Goal: Task Accomplishment & Management: Manage account settings

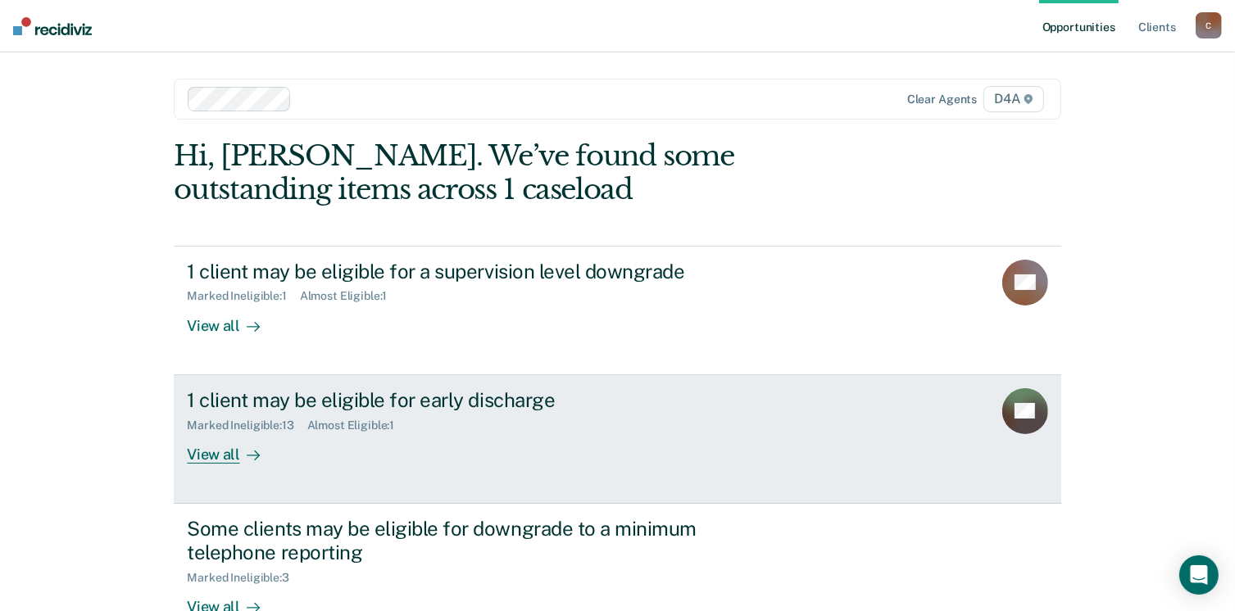
click at [216, 454] on div "View all" at bounding box center [233, 448] width 92 height 32
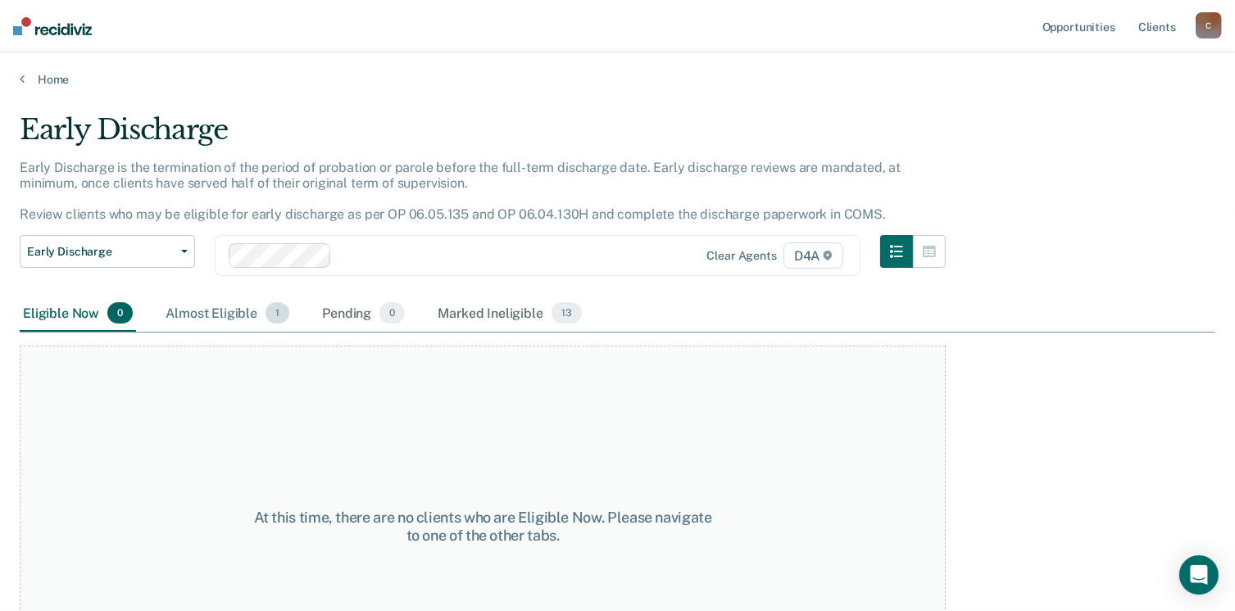
click at [217, 311] on div "Almost Eligible 1" at bounding box center [227, 314] width 130 height 36
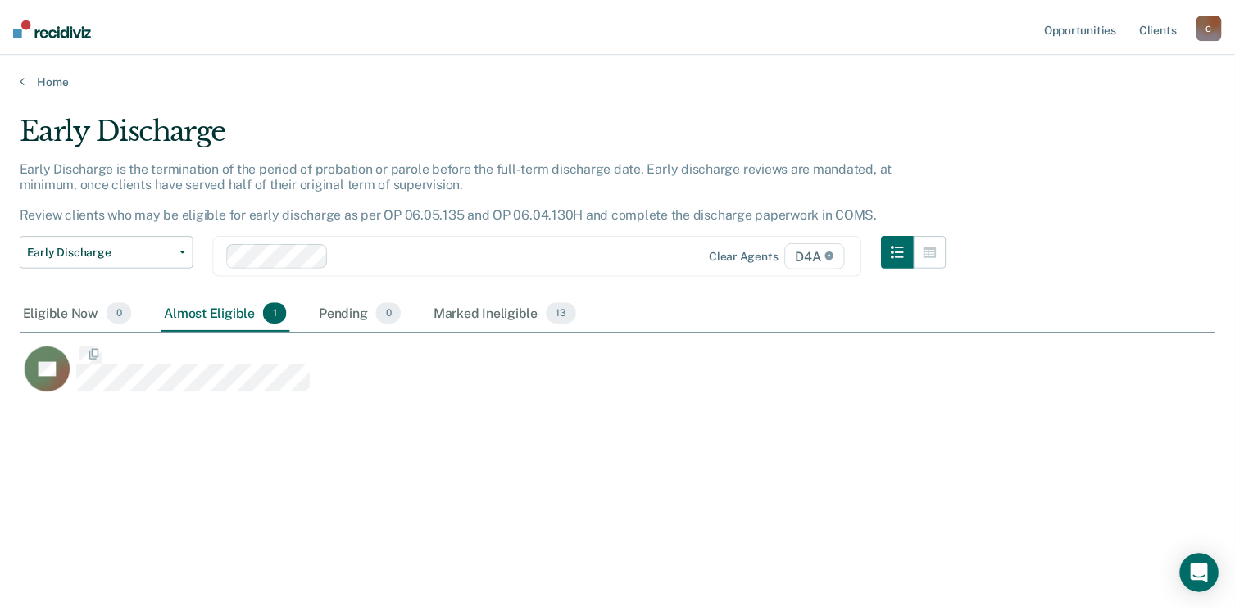
scroll to position [363, 1196]
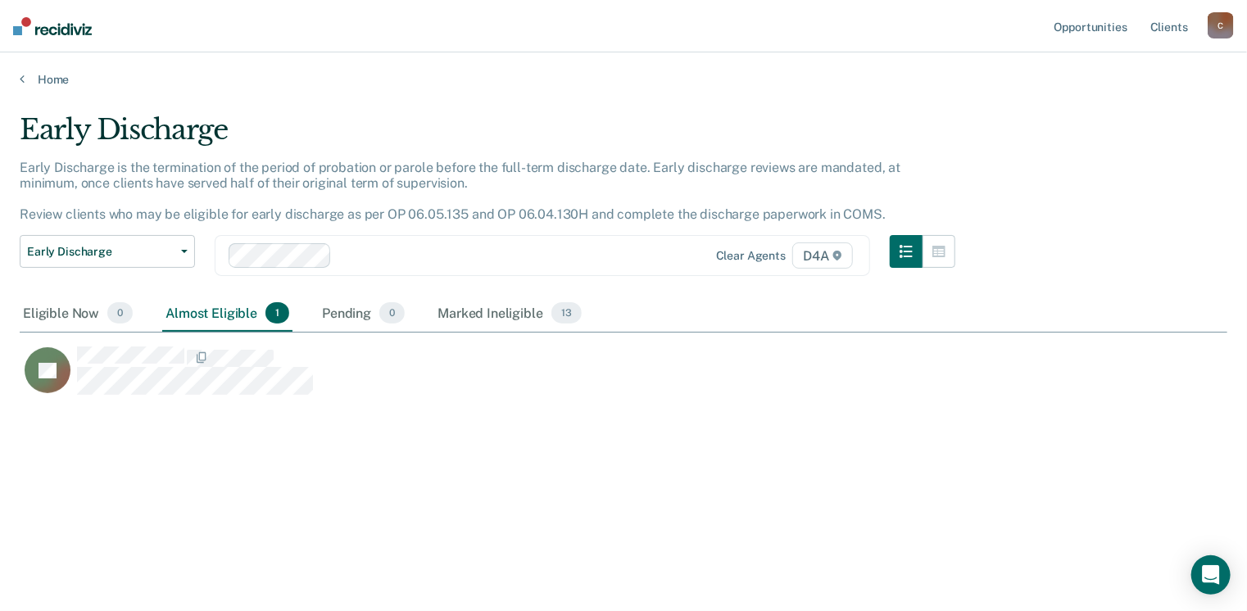
click at [19, 73] on div "Home" at bounding box center [623, 69] width 1247 height 34
click at [20, 79] on icon at bounding box center [22, 78] width 5 height 13
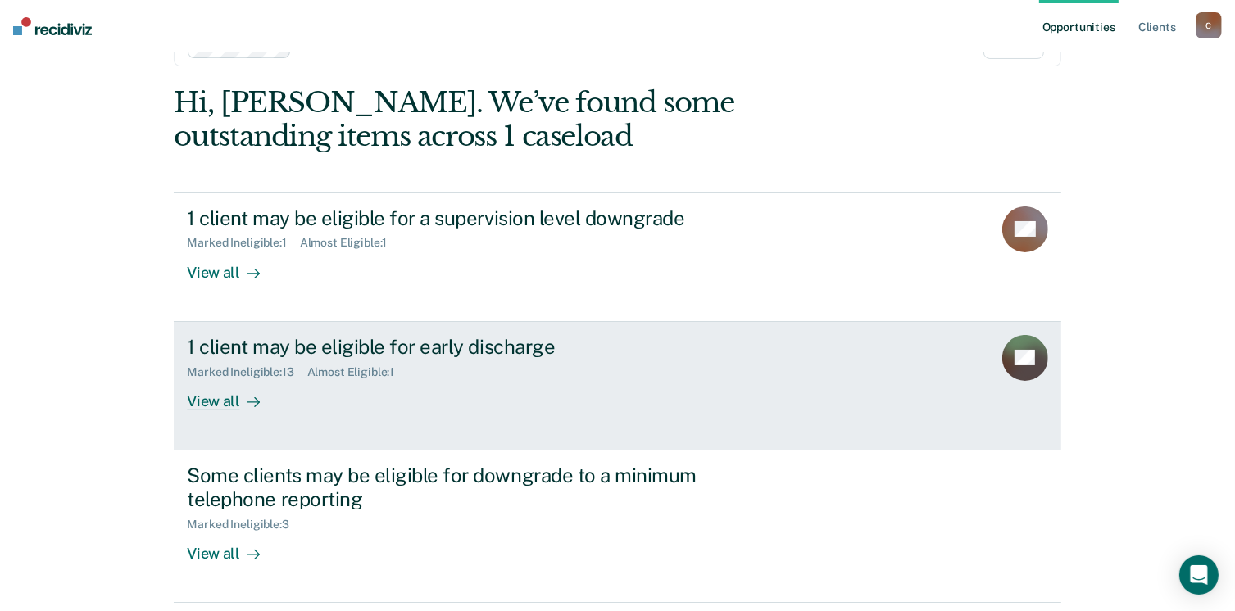
scroll to position [82, 0]
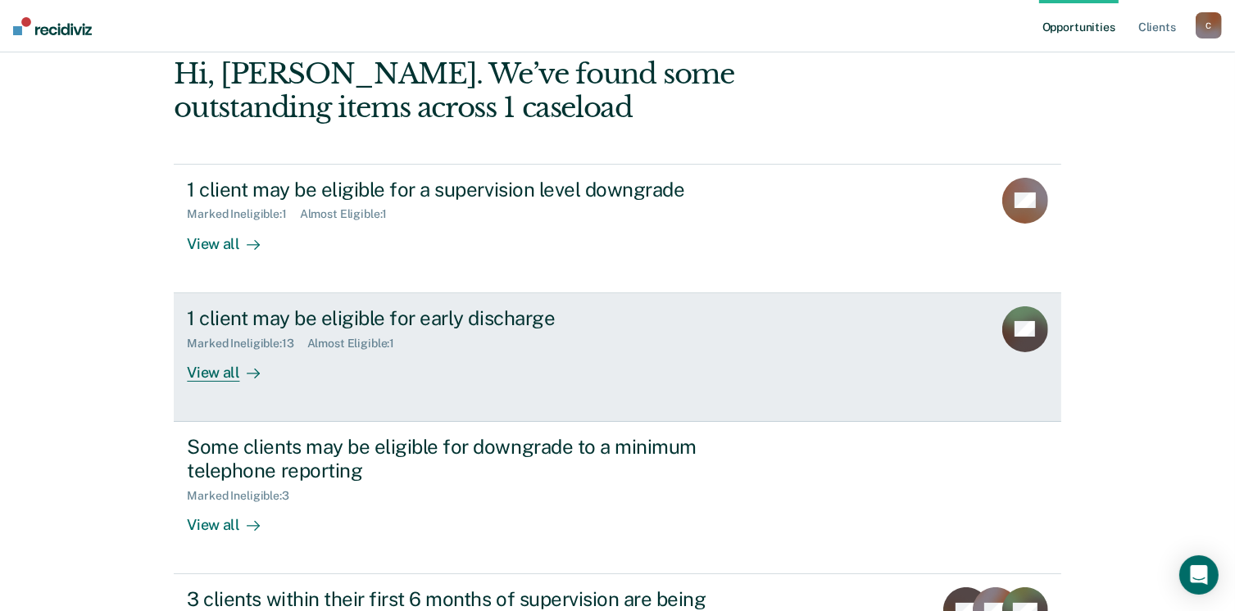
click at [206, 372] on div "View all" at bounding box center [233, 366] width 92 height 32
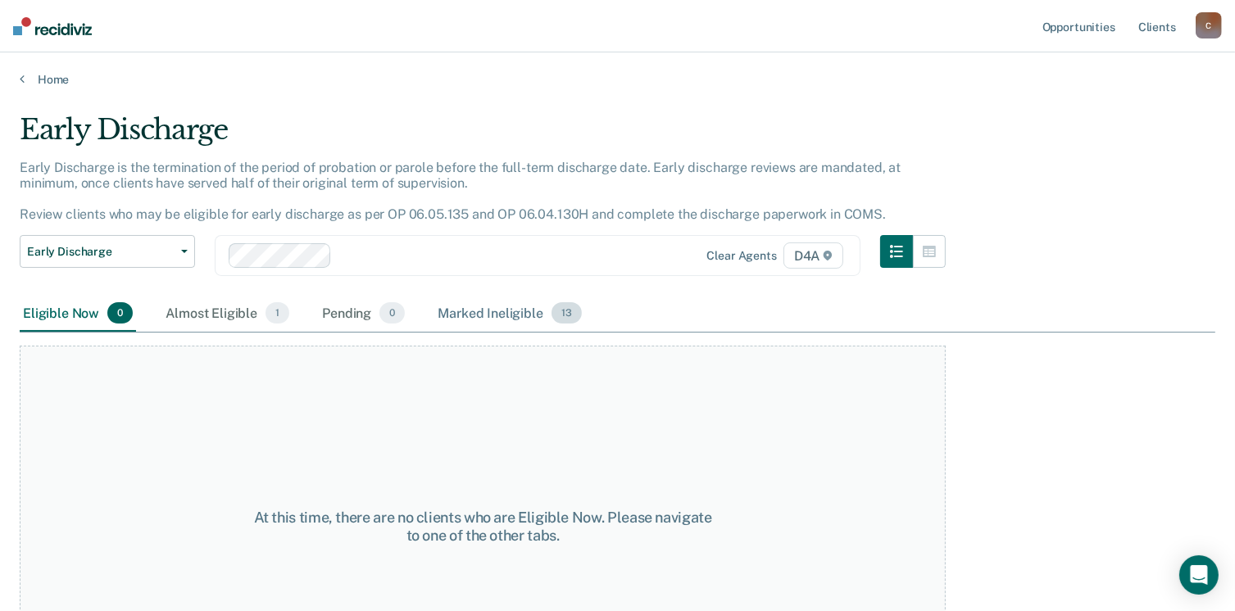
click at [465, 316] on div "Marked Ineligible 13" at bounding box center [509, 314] width 150 height 36
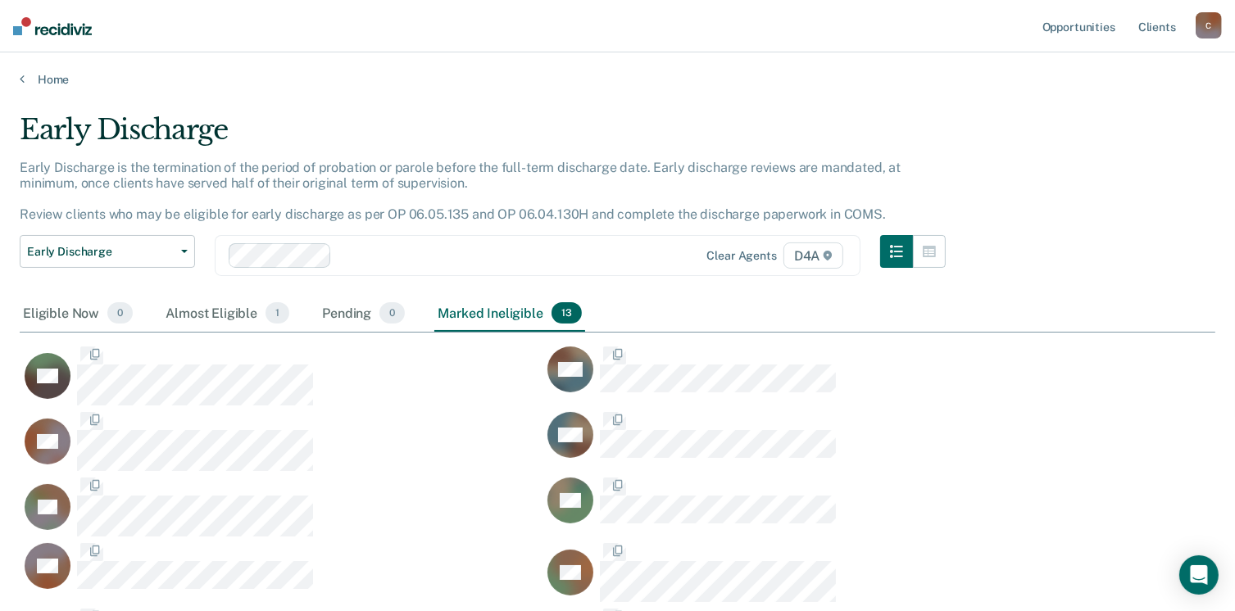
scroll to position [672, 1184]
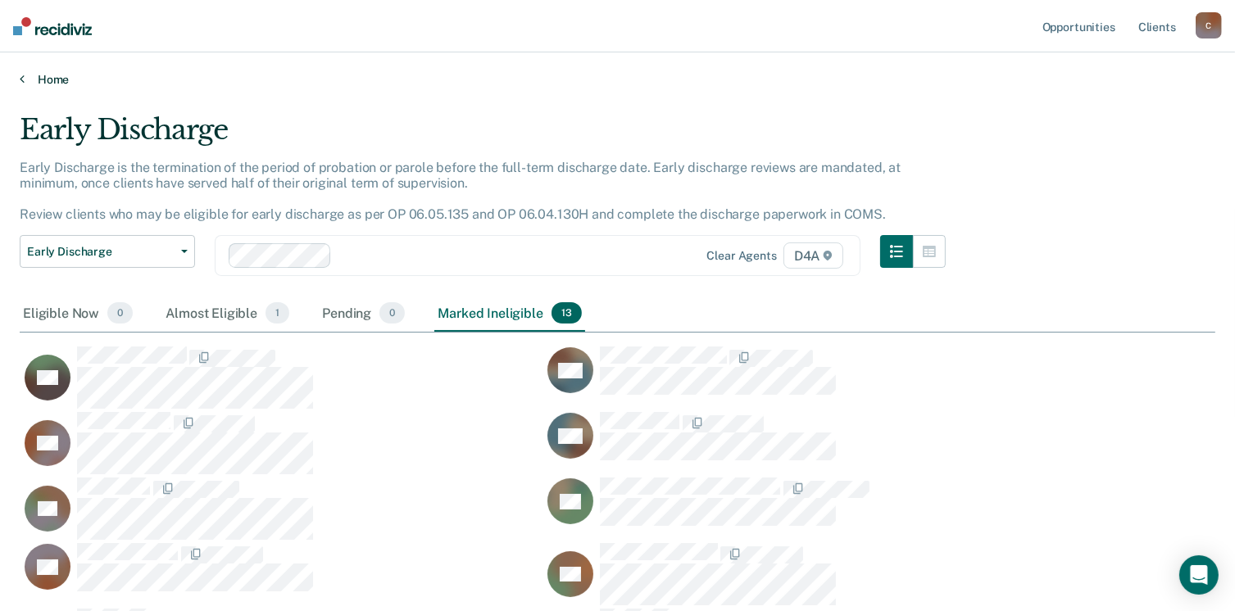
click at [34, 77] on link "Home" at bounding box center [618, 79] width 1196 height 15
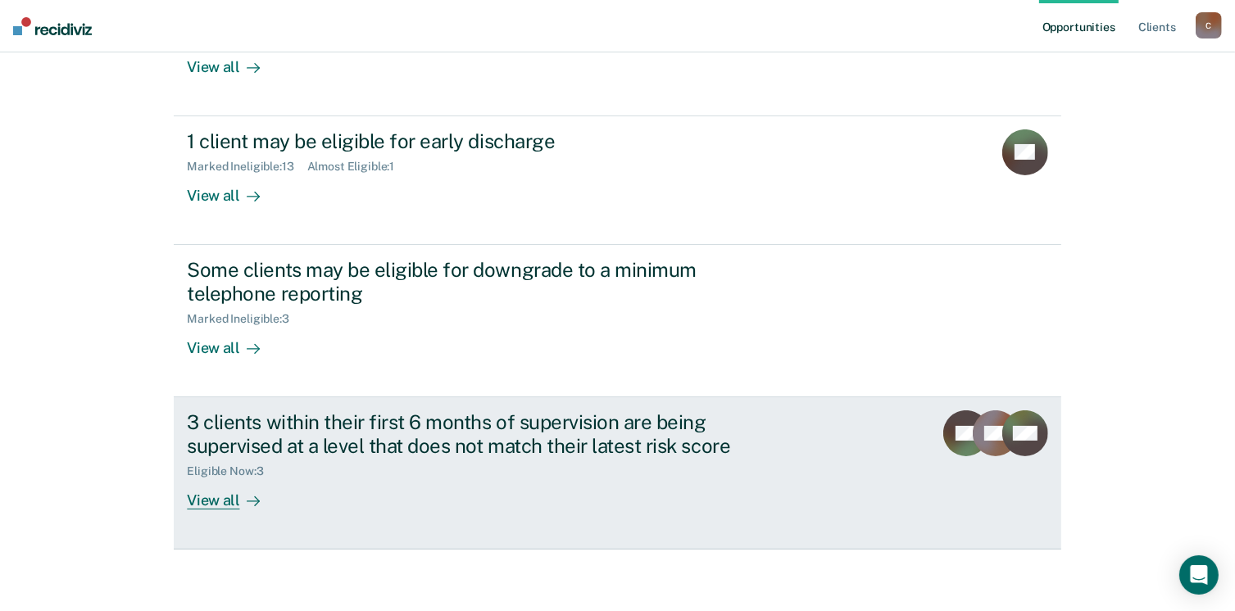
scroll to position [261, 0]
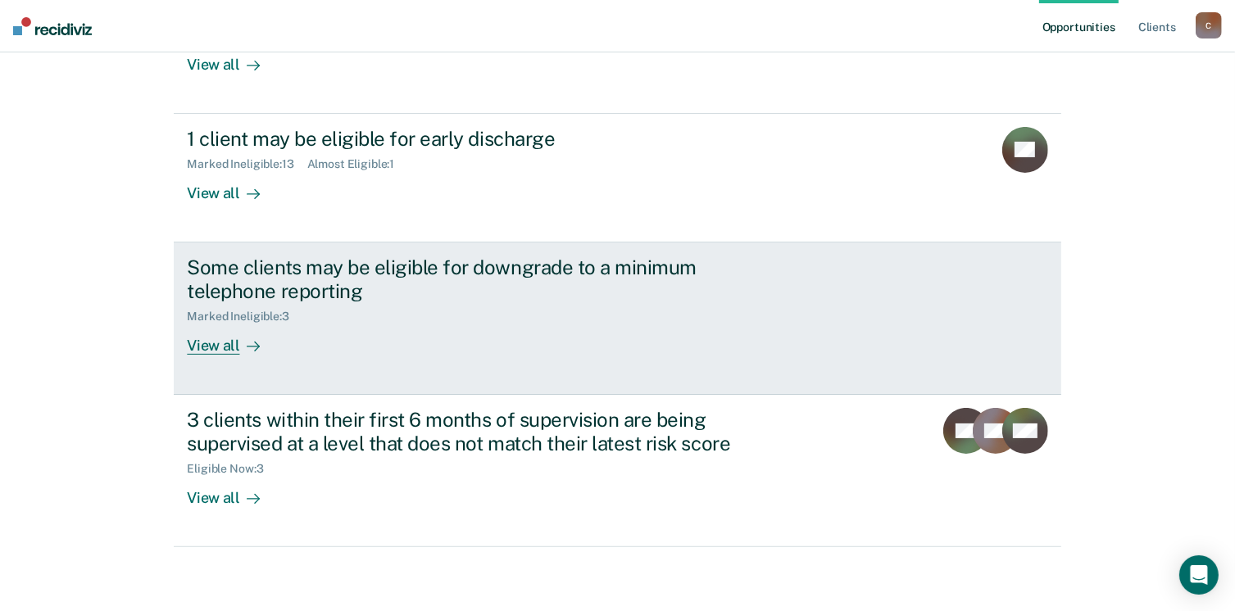
click at [224, 345] on div "View all" at bounding box center [233, 339] width 92 height 32
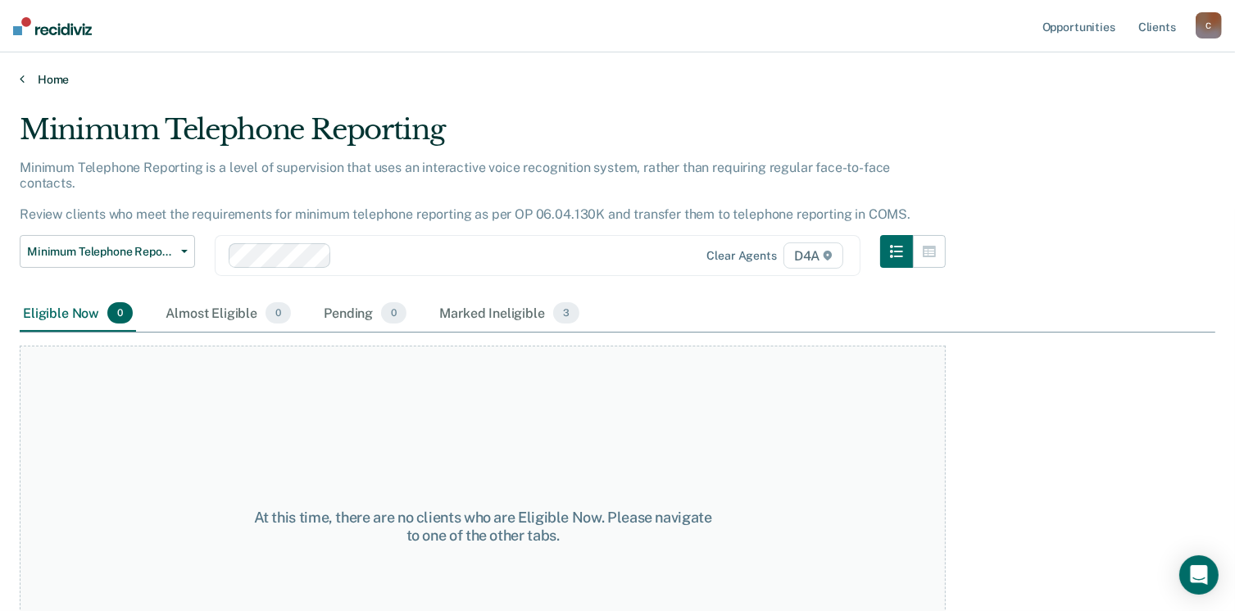
click at [24, 78] on link "Home" at bounding box center [618, 79] width 1196 height 15
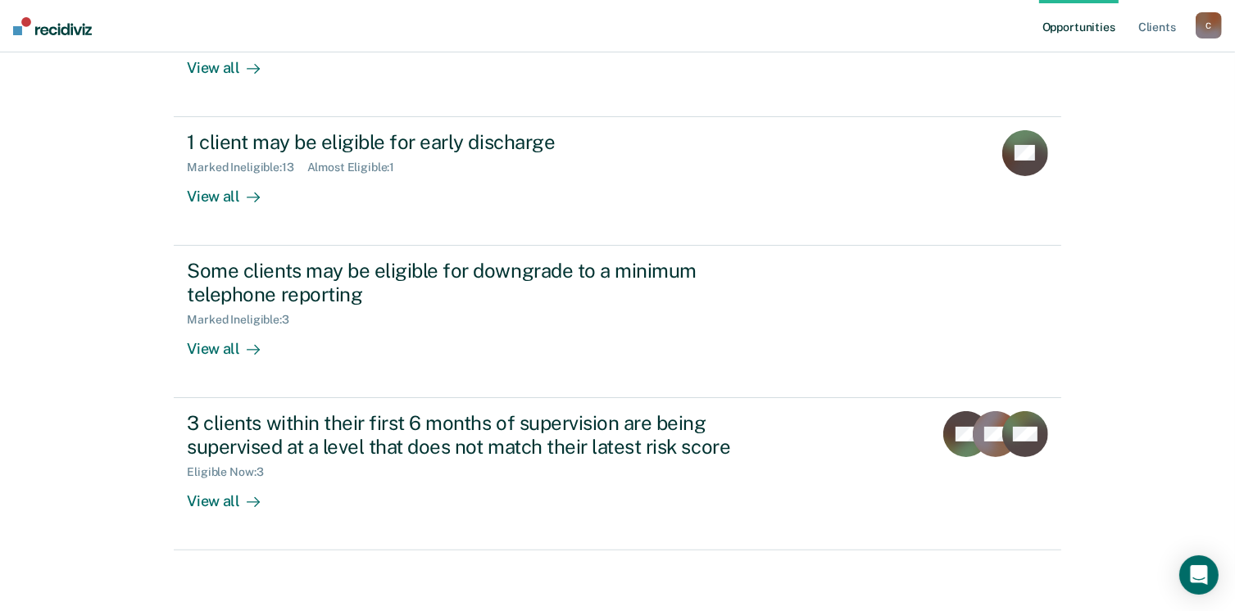
scroll to position [261, 0]
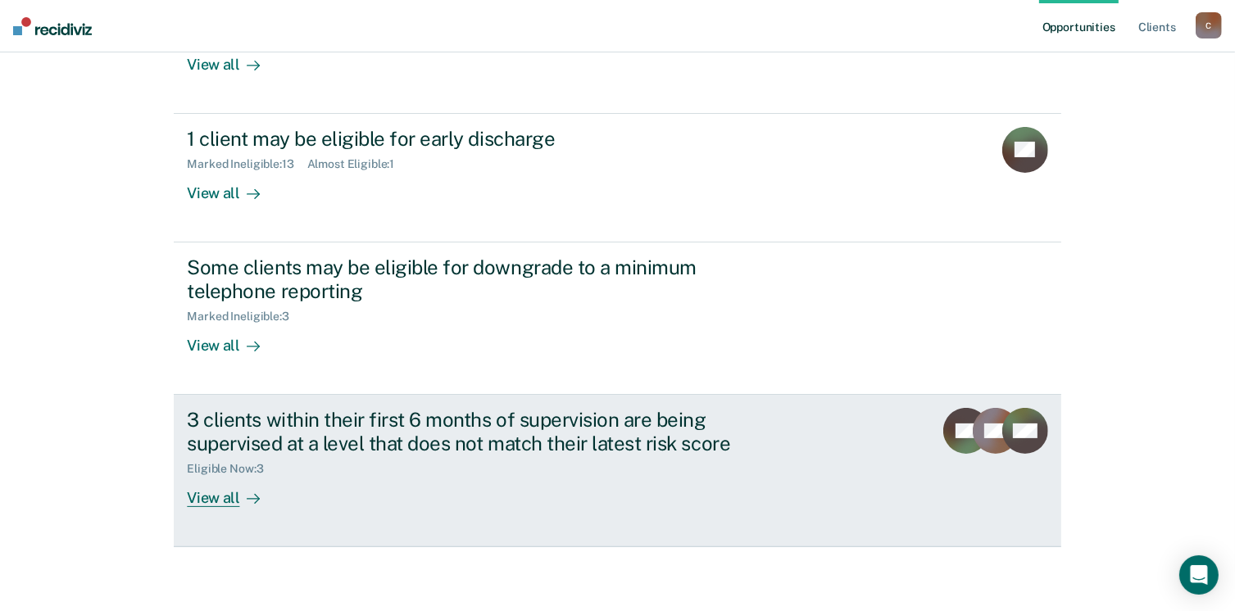
click at [223, 496] on div "View all" at bounding box center [233, 491] width 92 height 32
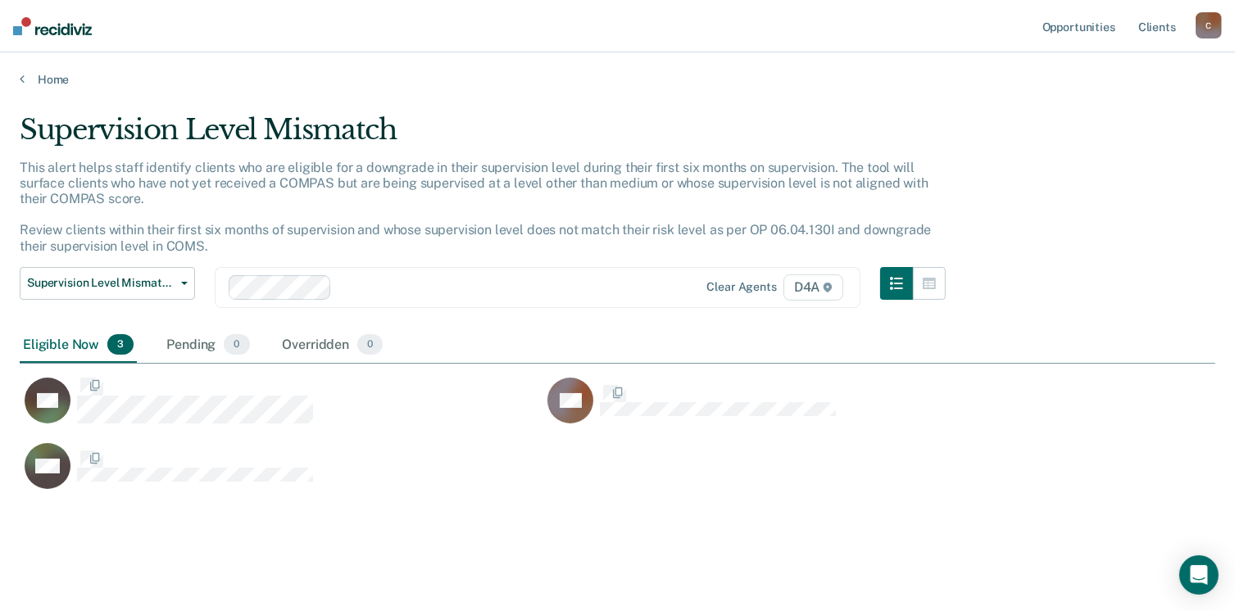
scroll to position [376, 1184]
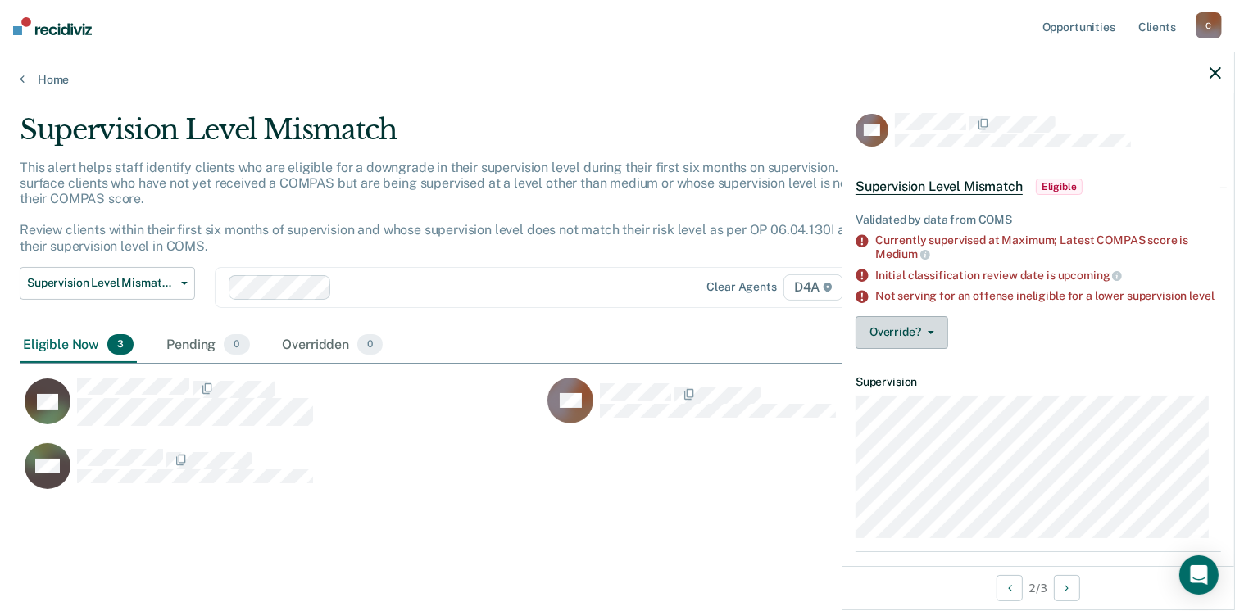
click at [915, 338] on button "Override?" at bounding box center [902, 332] width 93 height 33
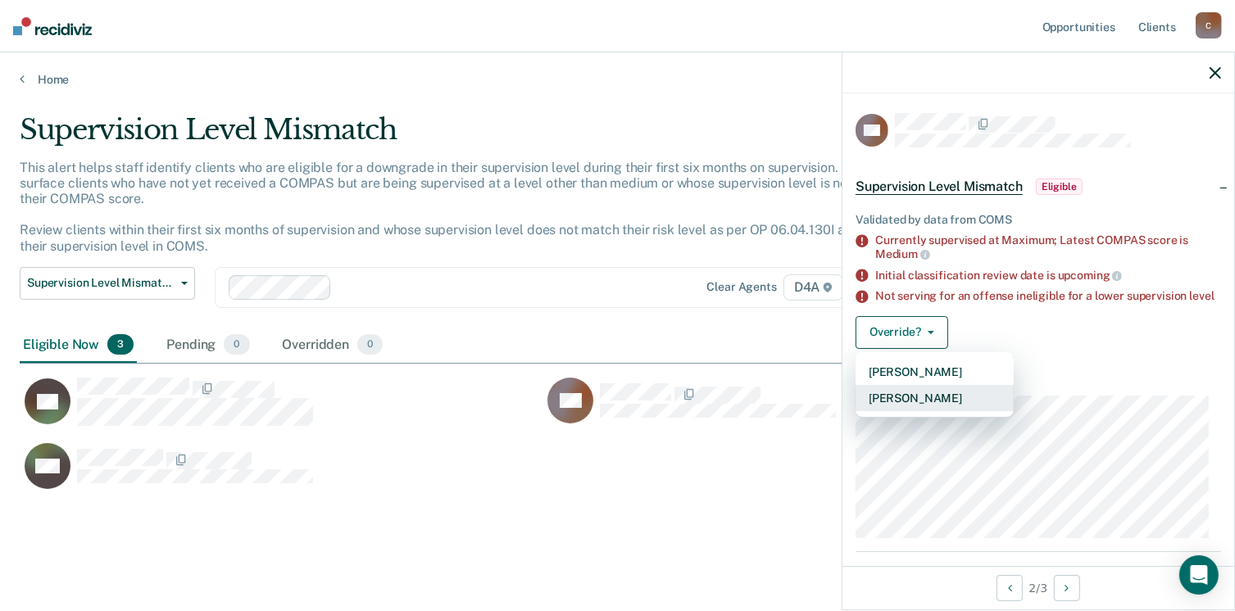
click at [918, 405] on button "[PERSON_NAME]" at bounding box center [935, 398] width 158 height 26
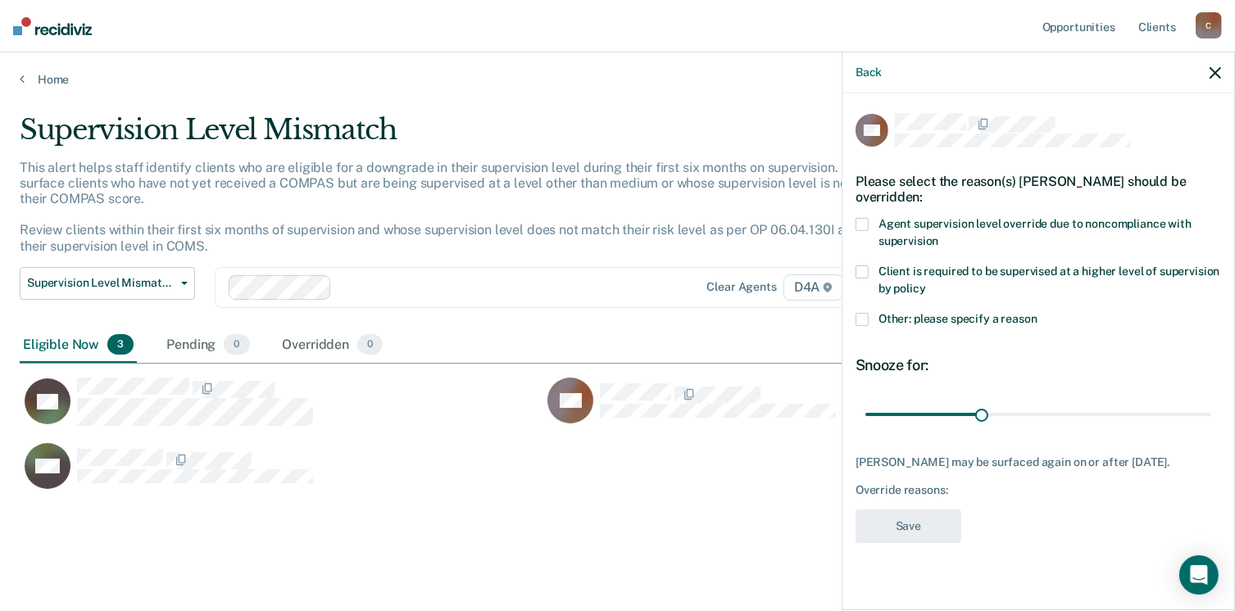
click at [857, 313] on span at bounding box center [862, 319] width 13 height 13
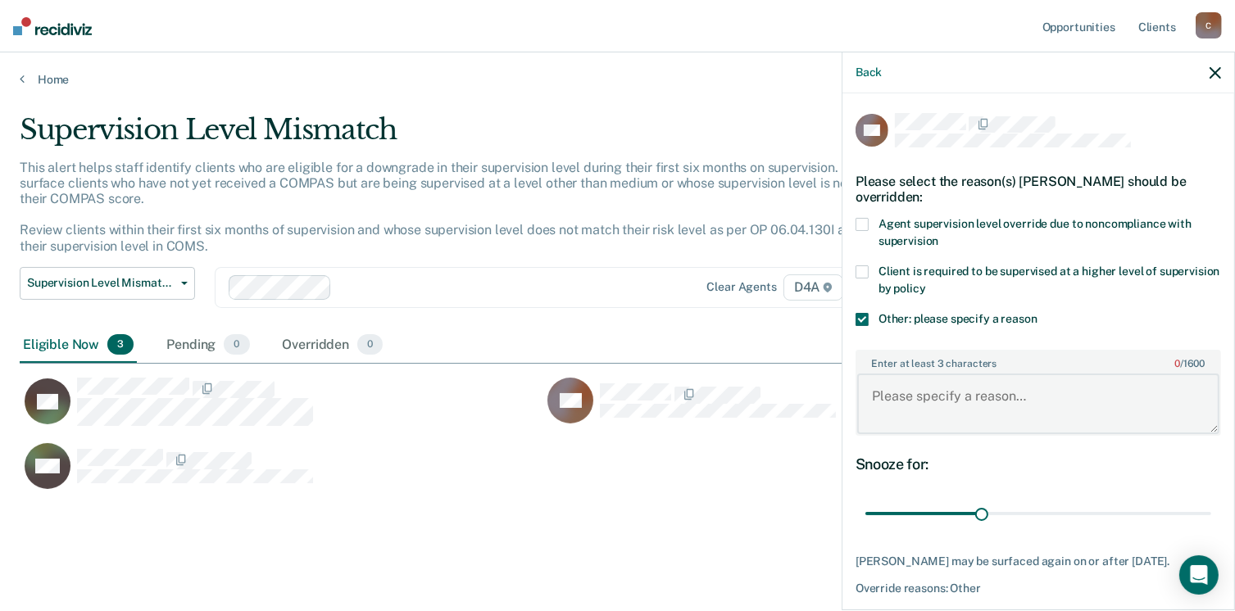
click at [869, 391] on textarea "Enter at least 3 characters 0 / 1600" at bounding box center [1038, 404] width 362 height 61
type textarea "recent violations and release from jail."
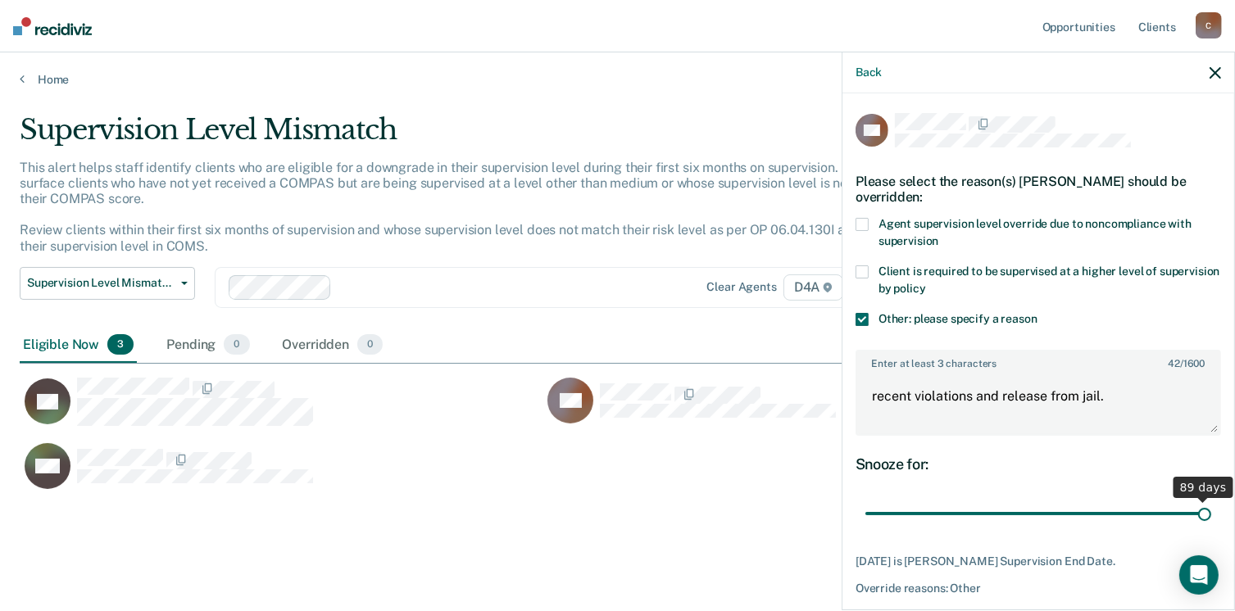
drag, startPoint x: 980, startPoint y: 514, endPoint x: 1223, endPoint y: 513, distance: 242.6
type input "89"
click at [1211, 513] on input "range" at bounding box center [1039, 514] width 346 height 29
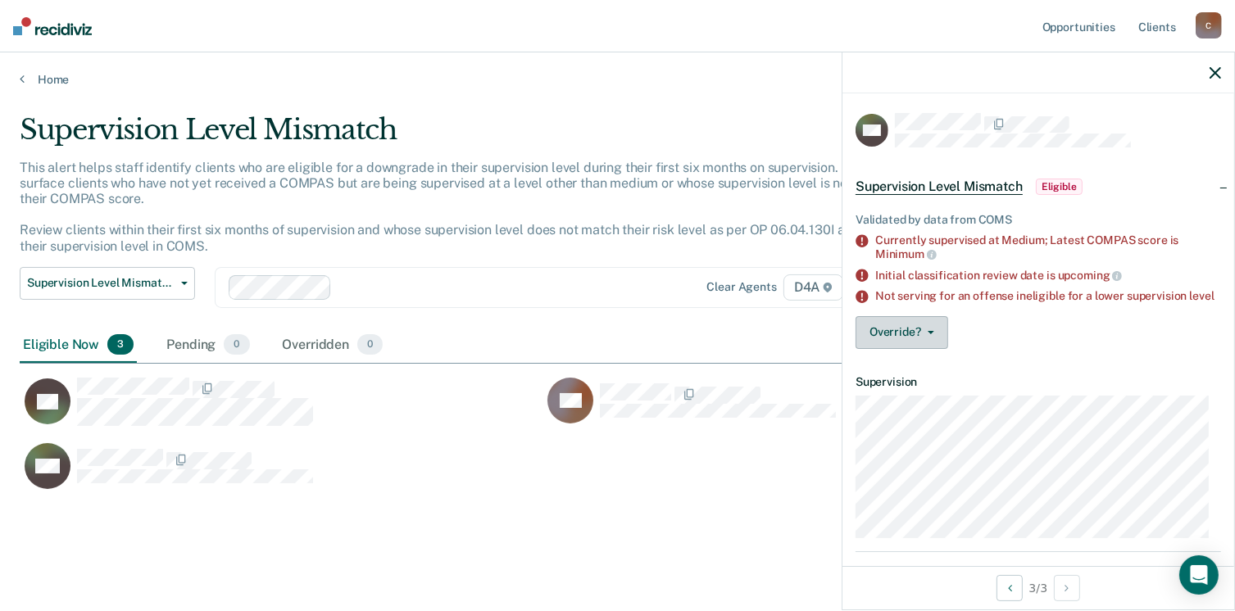
click at [927, 338] on button "Override?" at bounding box center [902, 332] width 93 height 33
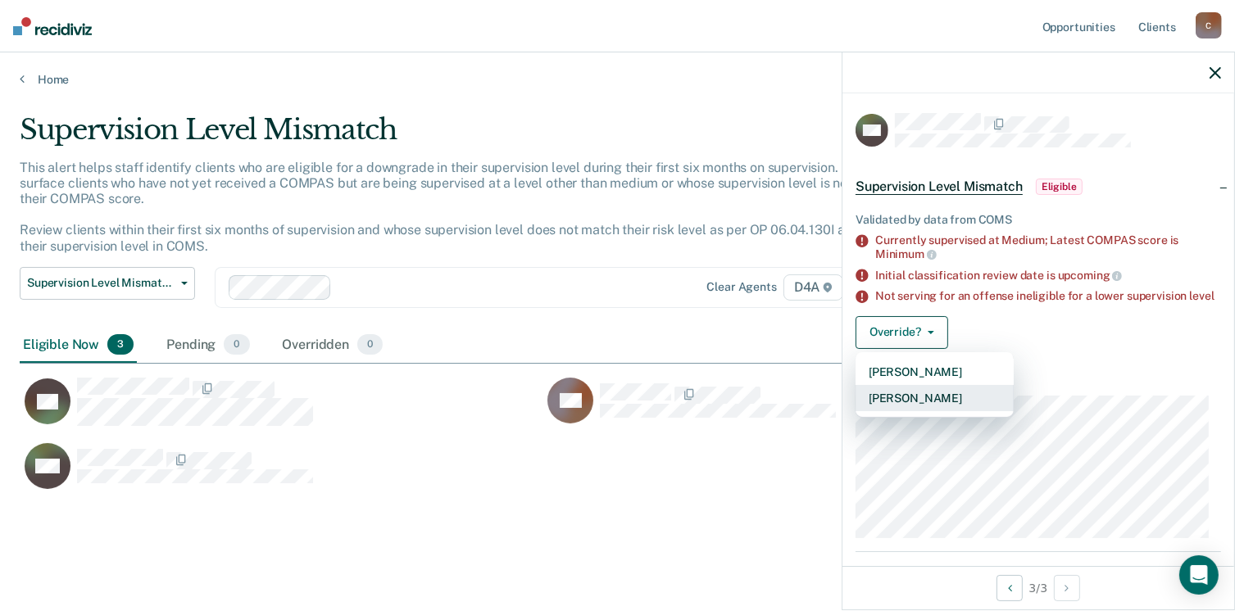
click at [938, 411] on button "[PERSON_NAME]" at bounding box center [935, 398] width 158 height 26
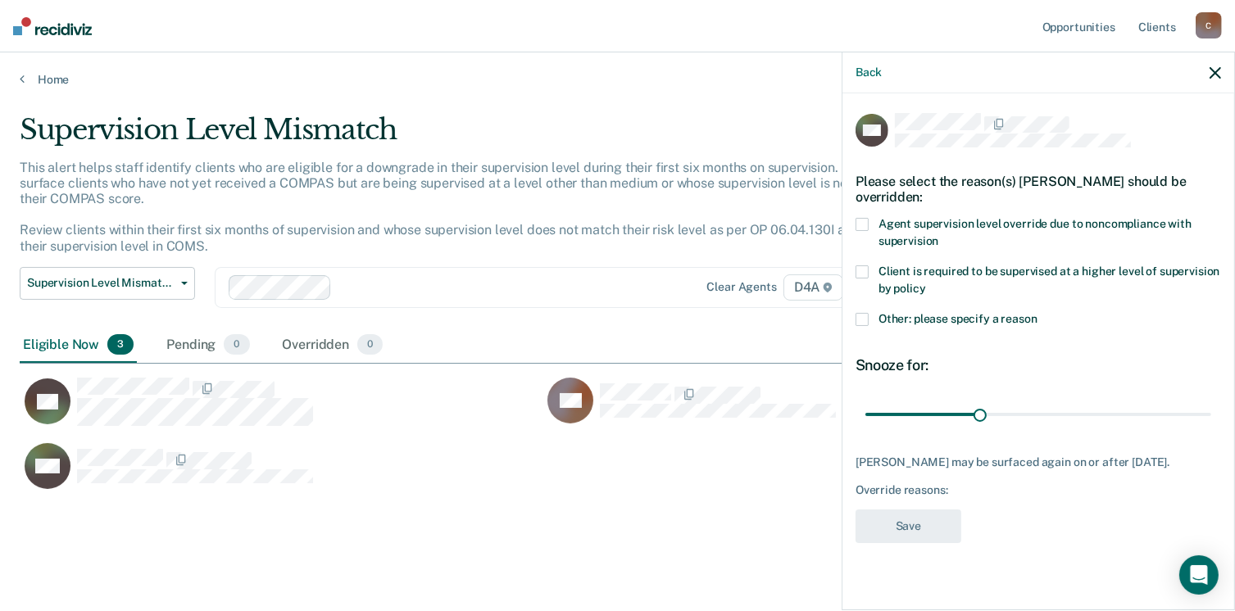
click at [866, 319] on span at bounding box center [862, 319] width 13 height 13
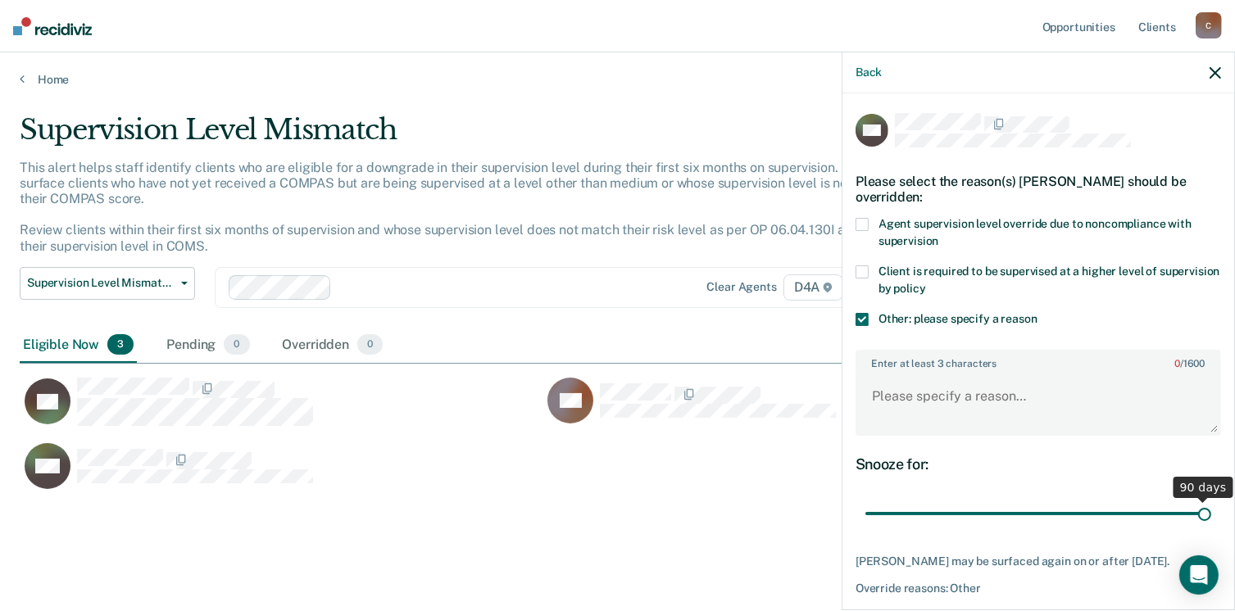
drag, startPoint x: 979, startPoint y: 516, endPoint x: 1225, endPoint y: 529, distance: 247.0
type input "90"
click at [1211, 529] on input "range" at bounding box center [1039, 514] width 346 height 29
click at [870, 393] on textarea "Enter at least 3 characters 0 / 1600" at bounding box center [1038, 404] width 362 height 61
type textarea "c"
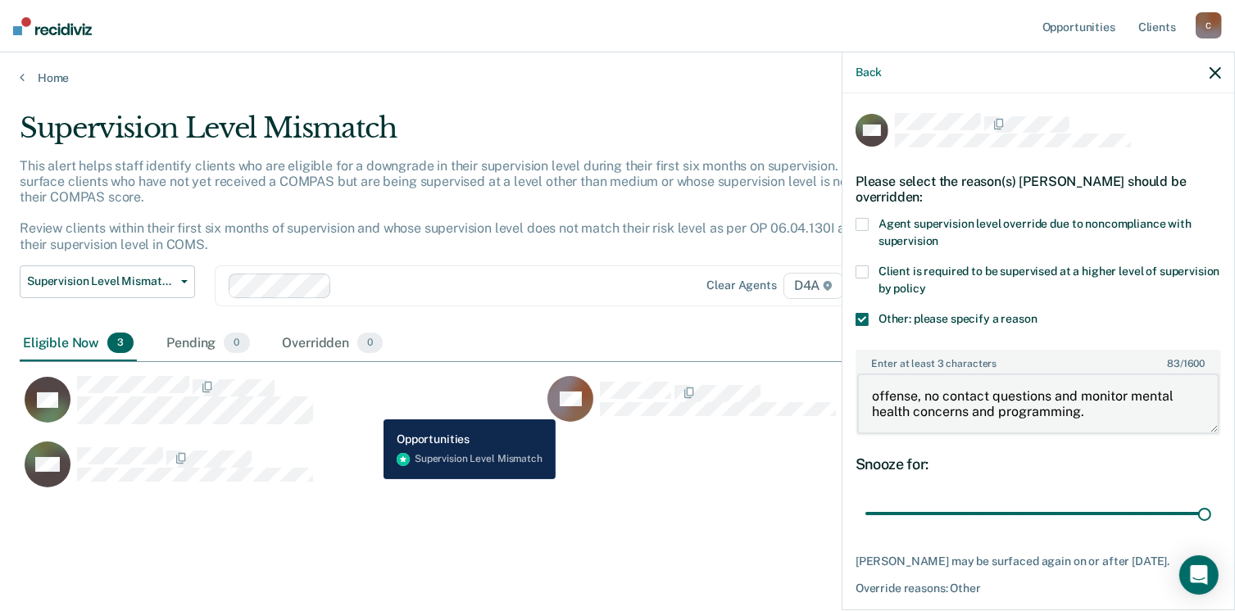
scroll to position [13, 0]
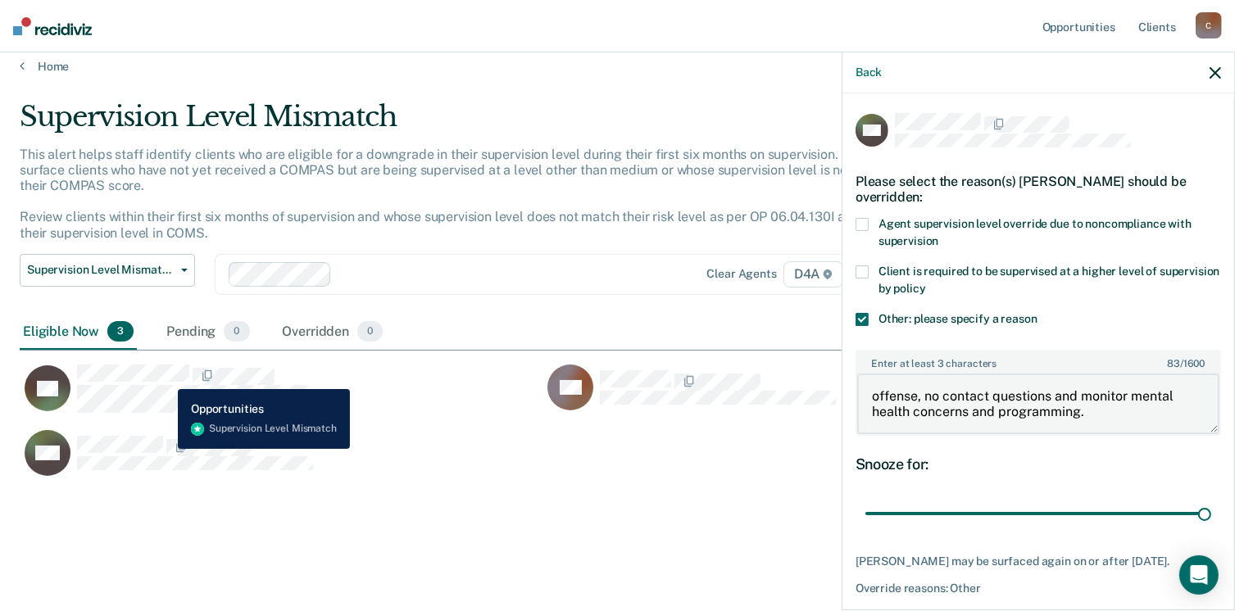
type textarea "offense, no contact questions and monitor mental health concerns and programmin…"
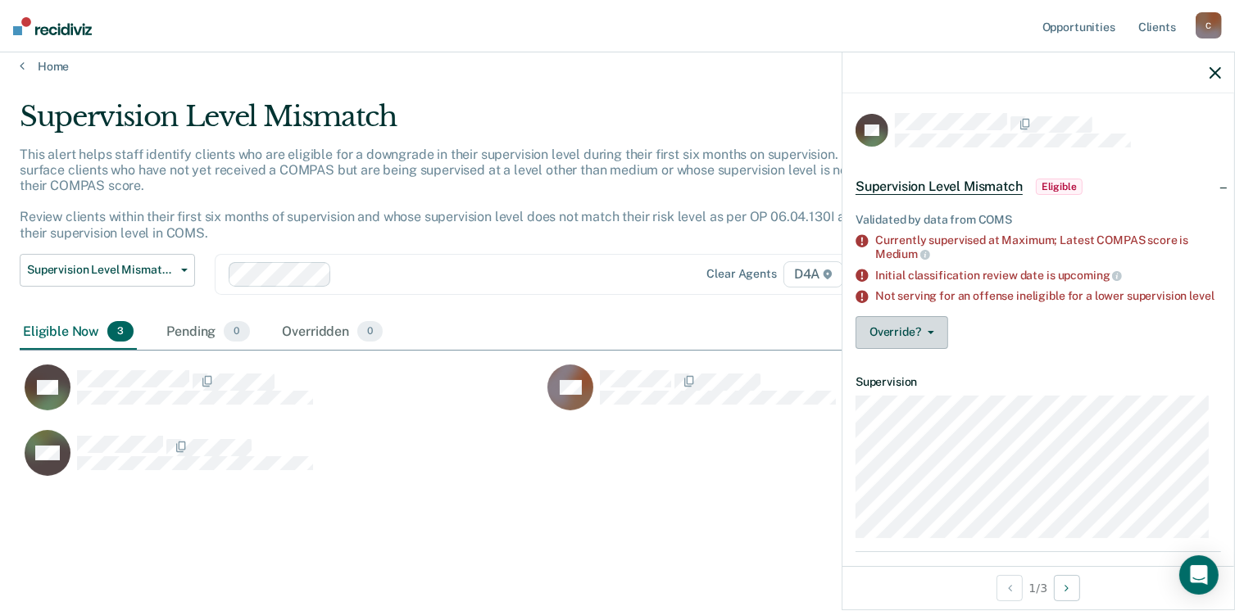
click at [934, 339] on button "Override?" at bounding box center [902, 332] width 93 height 33
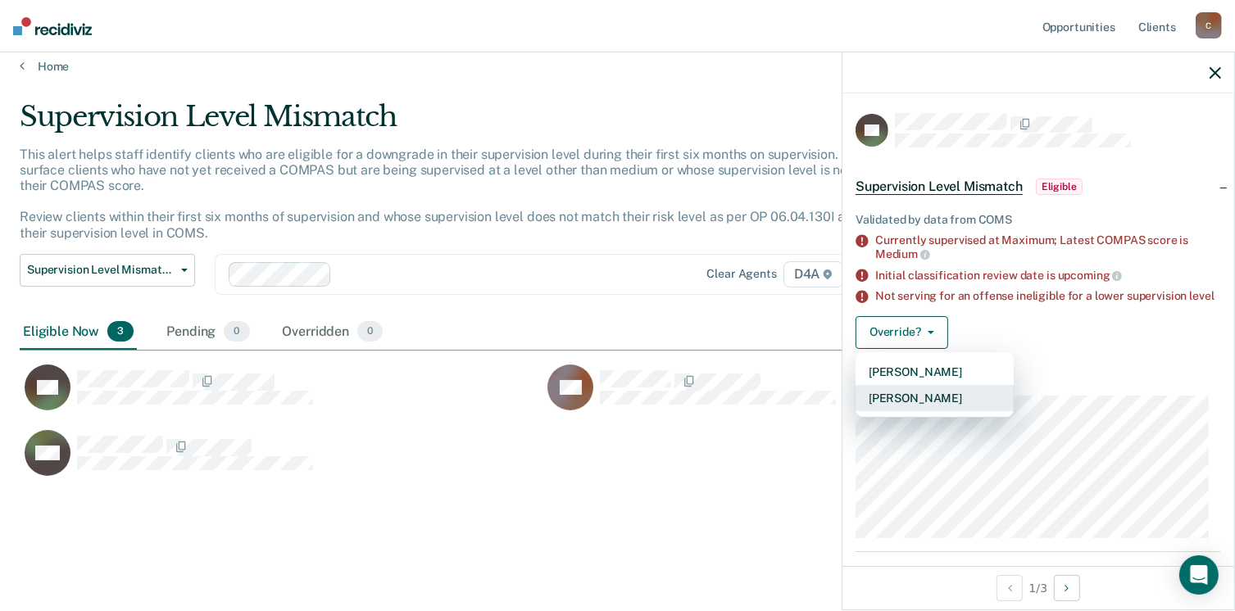
click at [940, 402] on button "[PERSON_NAME]" at bounding box center [935, 398] width 158 height 26
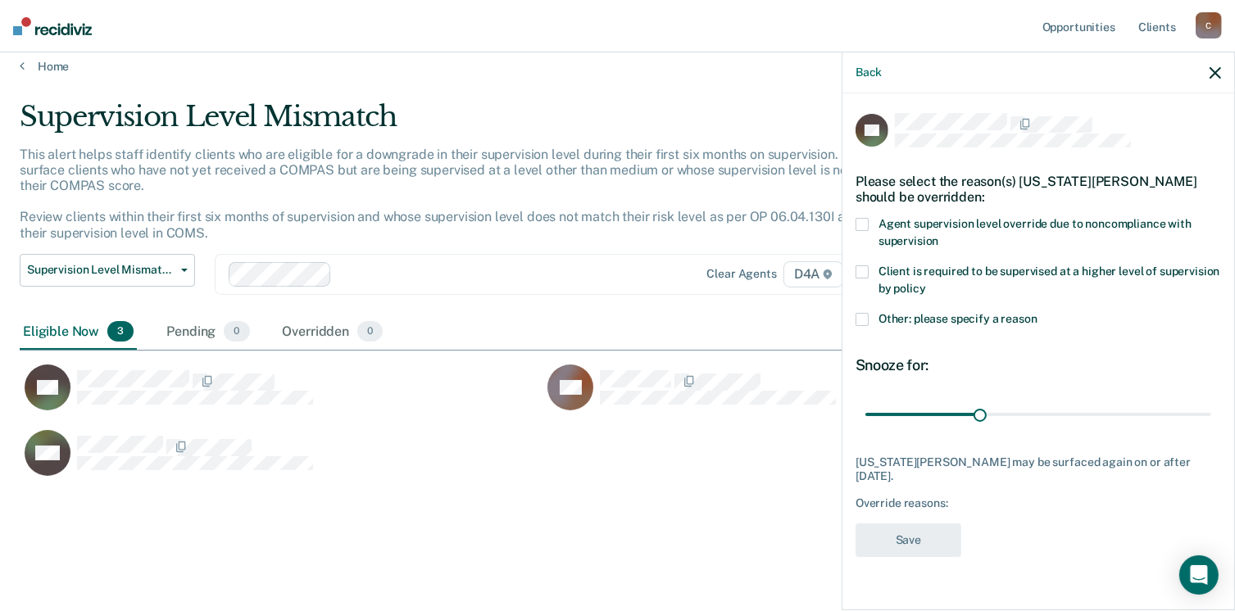
click at [866, 317] on span at bounding box center [862, 319] width 13 height 13
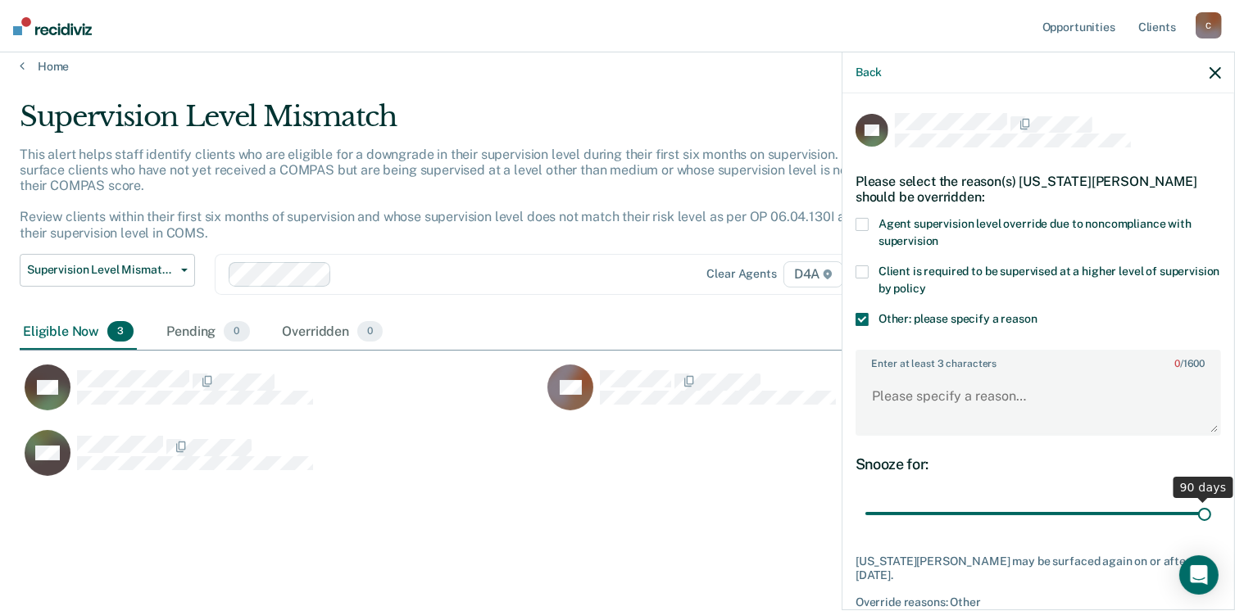
drag, startPoint x: 978, startPoint y: 510, endPoint x: 1222, endPoint y: 520, distance: 244.4
type input "90"
click at [1211, 520] on input "range" at bounding box center [1039, 514] width 346 height 29
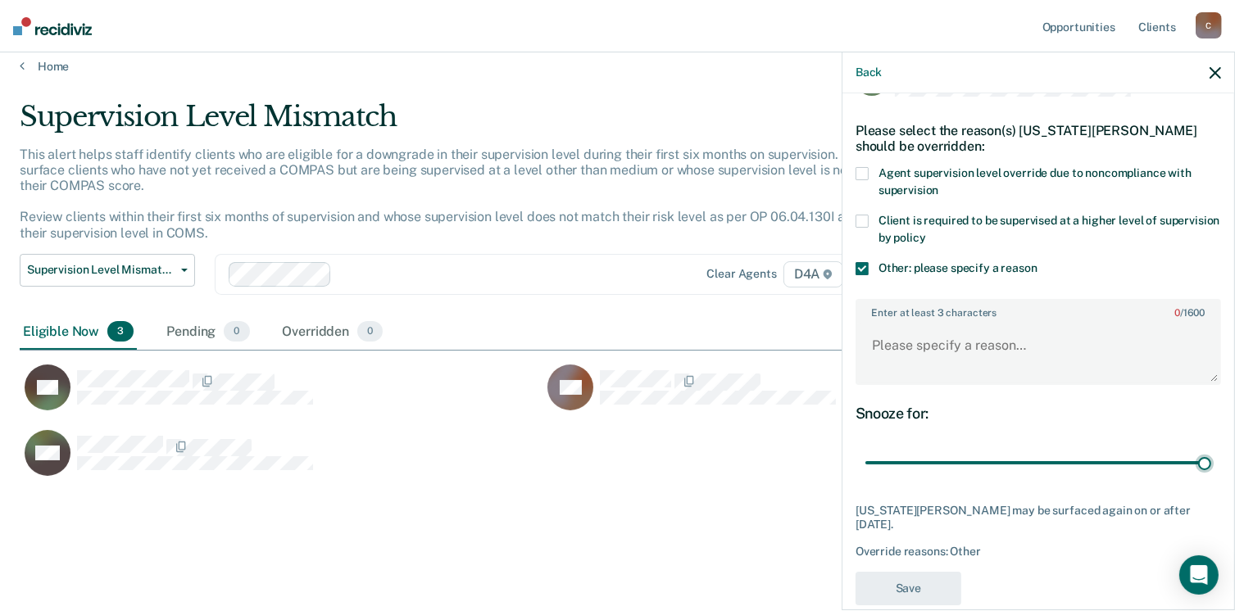
scroll to position [75, 0]
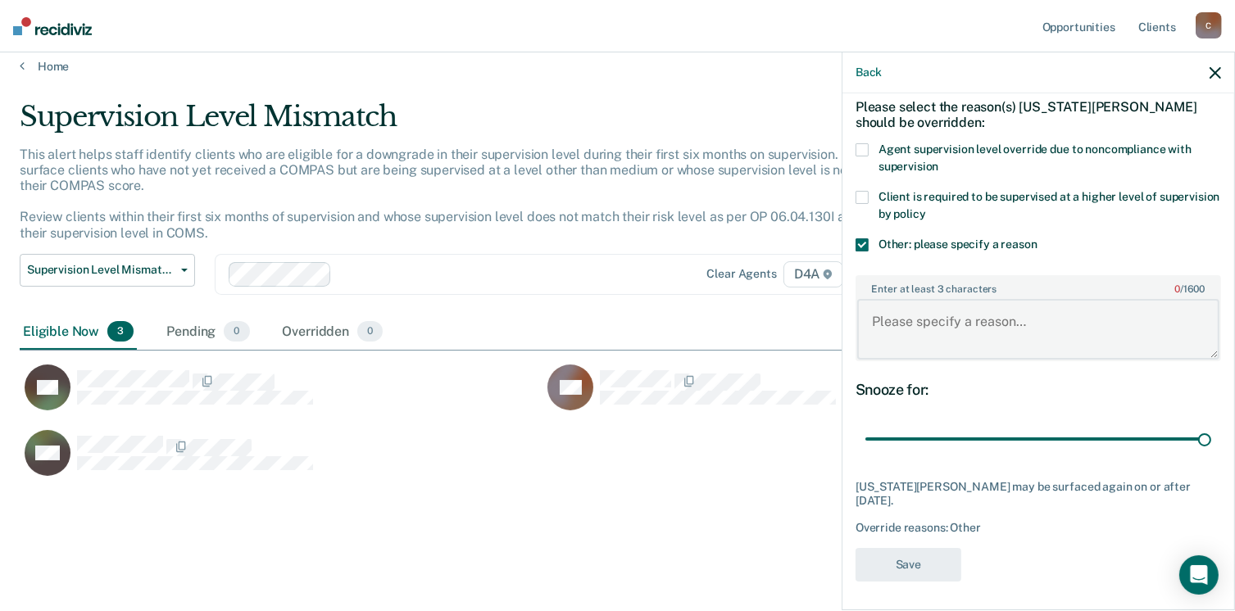
click at [873, 320] on textarea "Enter at least 3 characters 0 / 1600" at bounding box center [1038, 329] width 362 height 61
type textarea "i"
type textarea "<"
type textarea "m"
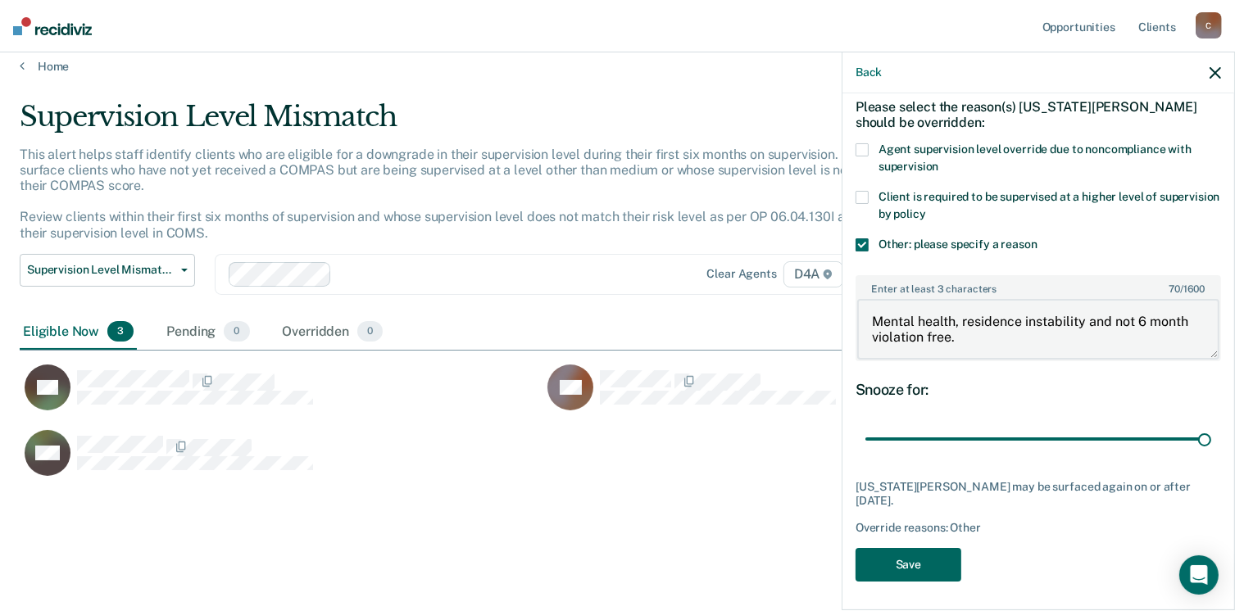
type textarea "Mental health, residence instability and not 6 month violation free."
click at [932, 551] on button "Save" at bounding box center [909, 565] width 106 height 34
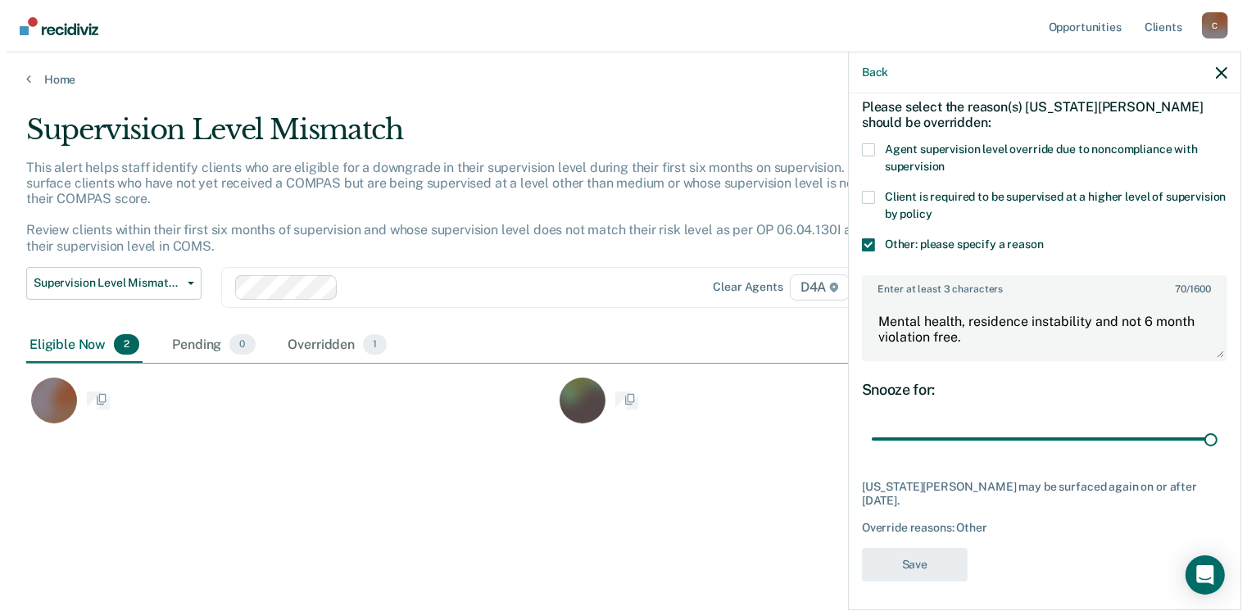
scroll to position [13, 13]
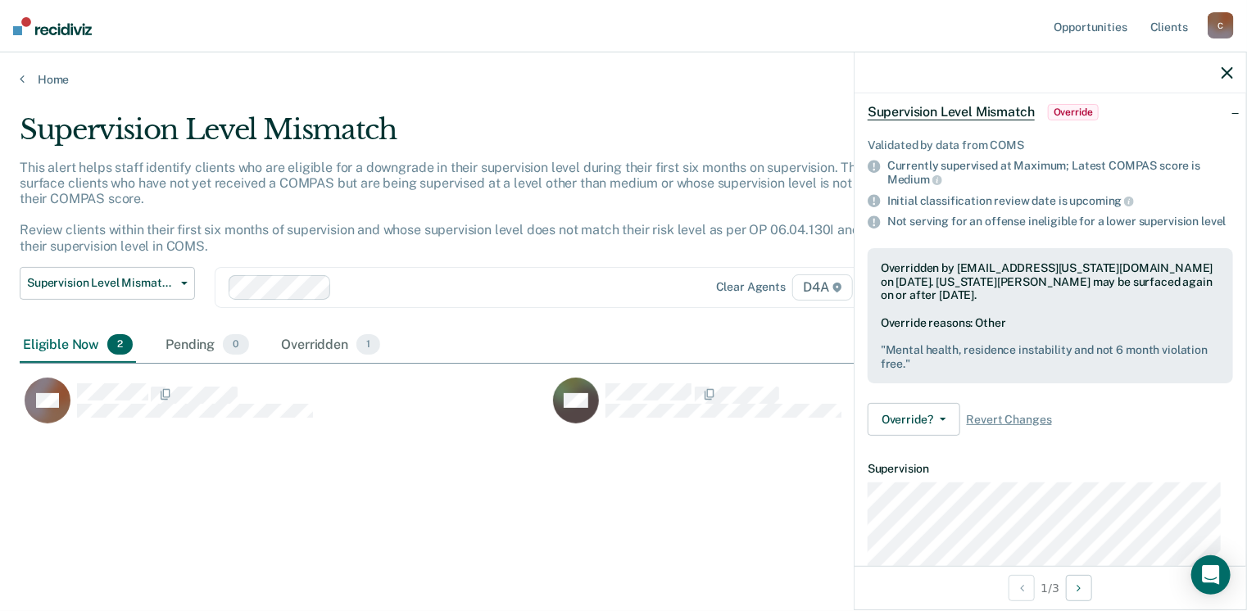
click at [928, 371] on pre "" Mental health, residence instability and not 6 month violation free. "" at bounding box center [1050, 357] width 339 height 28
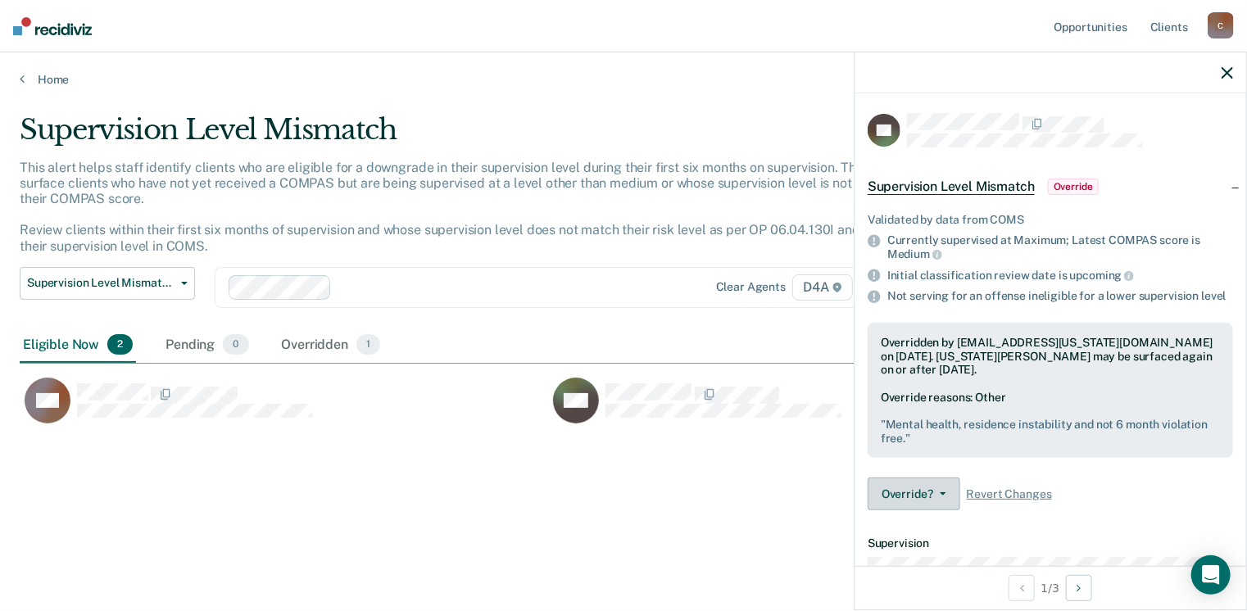
scroll to position [82, 0]
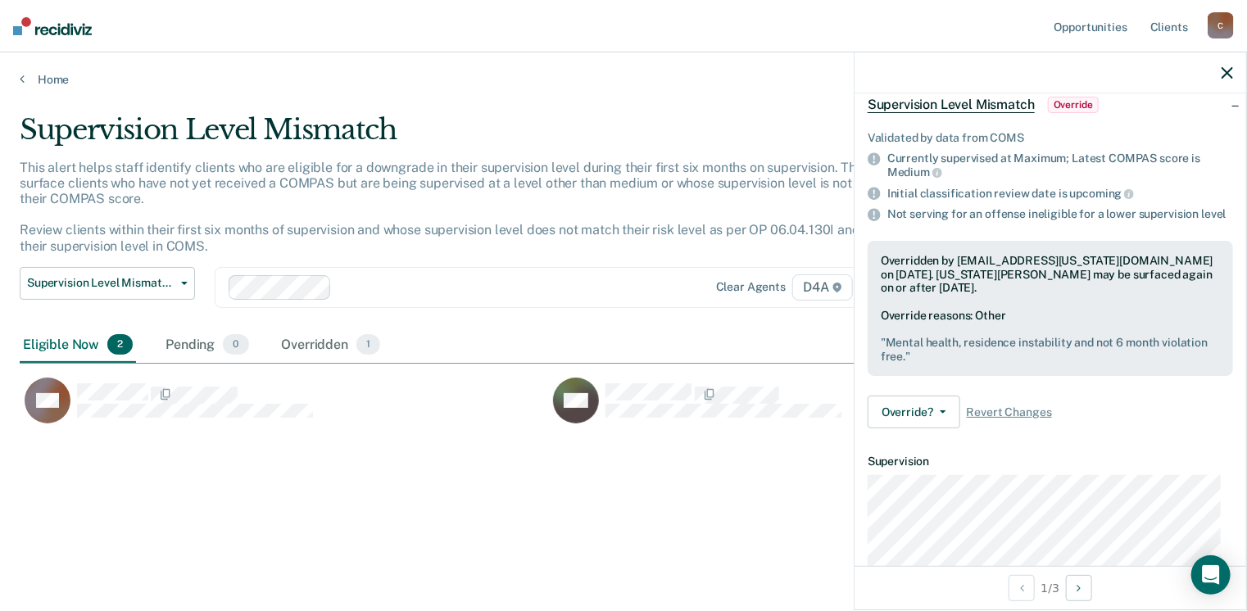
click at [1025, 331] on div "Override reasons: Other " Mental health, residence instability and not 6 month …" at bounding box center [1050, 336] width 339 height 54
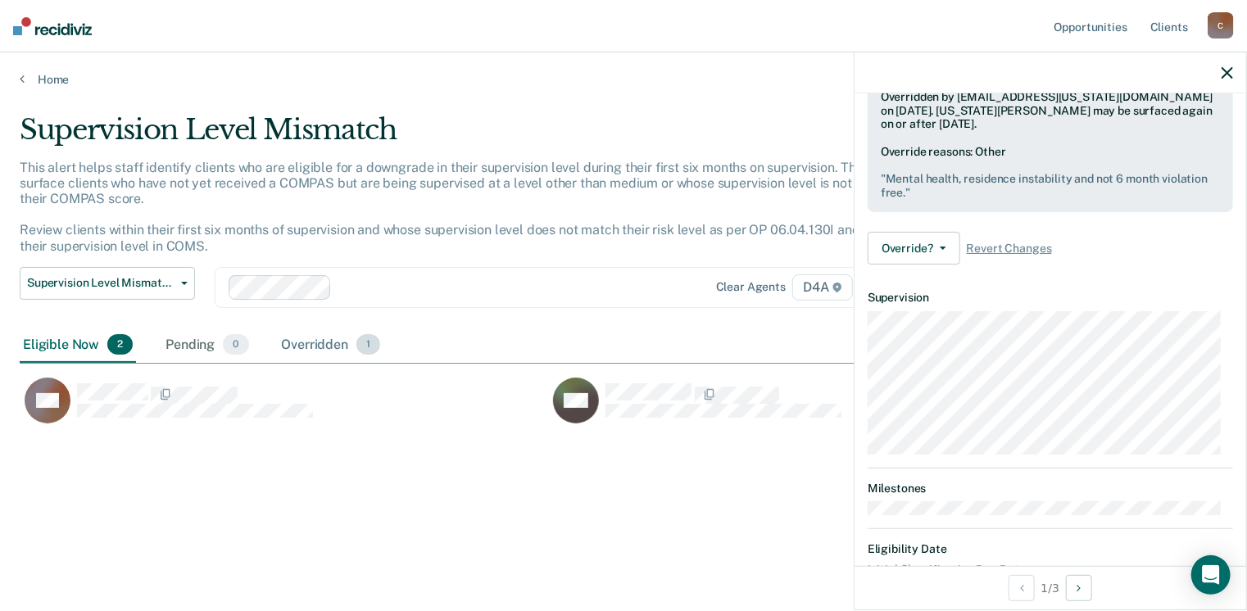
click at [339, 338] on div "Overridden 1" at bounding box center [332, 346] width 106 height 36
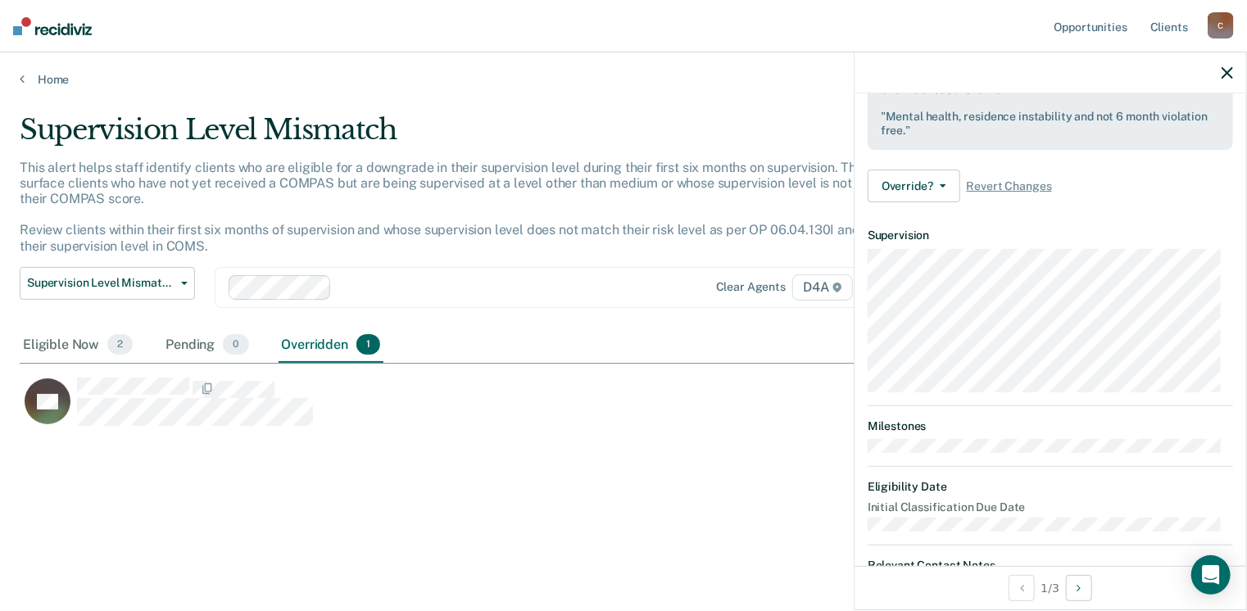
scroll to position [393, 0]
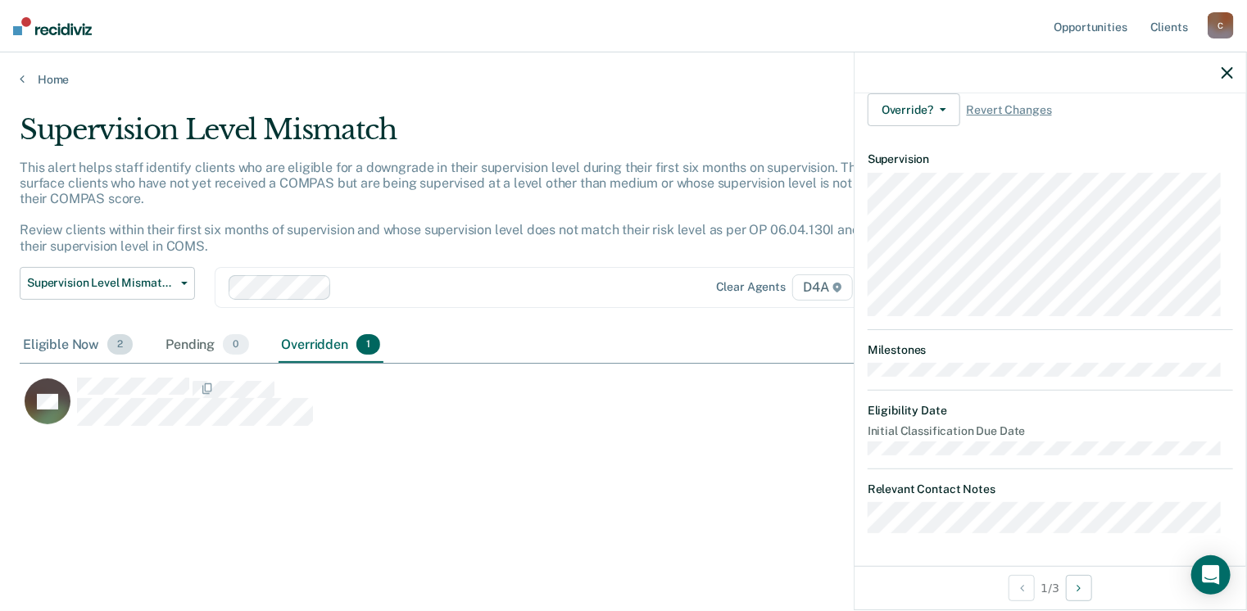
click at [75, 345] on div "Eligible Now 2" at bounding box center [78, 346] width 116 height 36
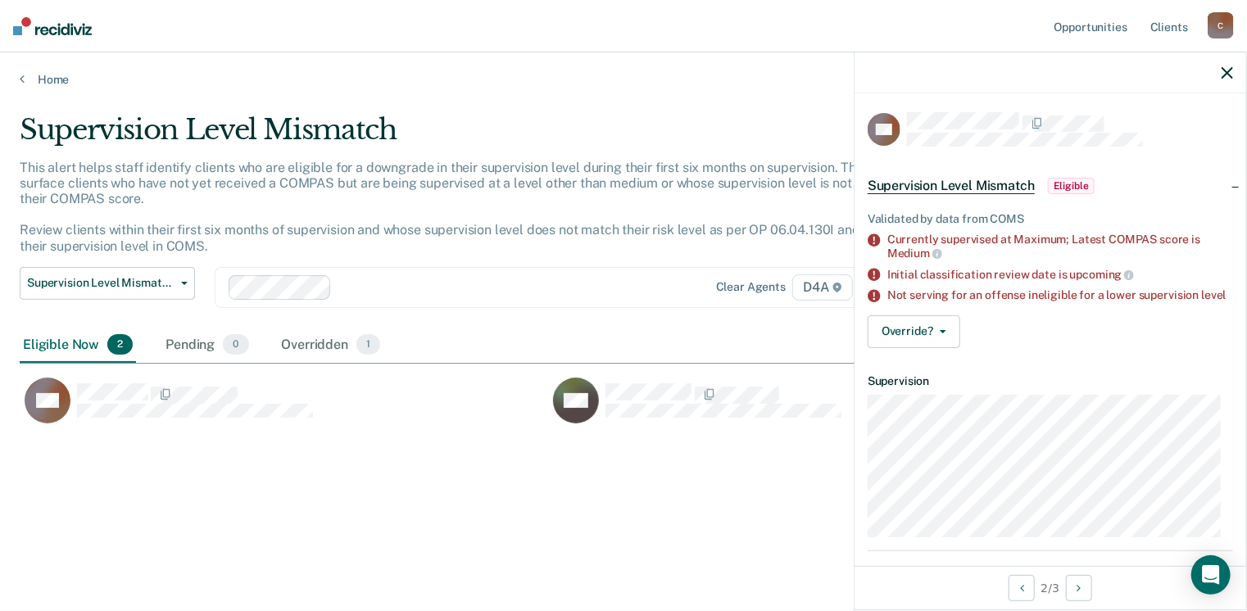
scroll to position [0, 0]
click at [928, 344] on button "Override?" at bounding box center [914, 332] width 93 height 33
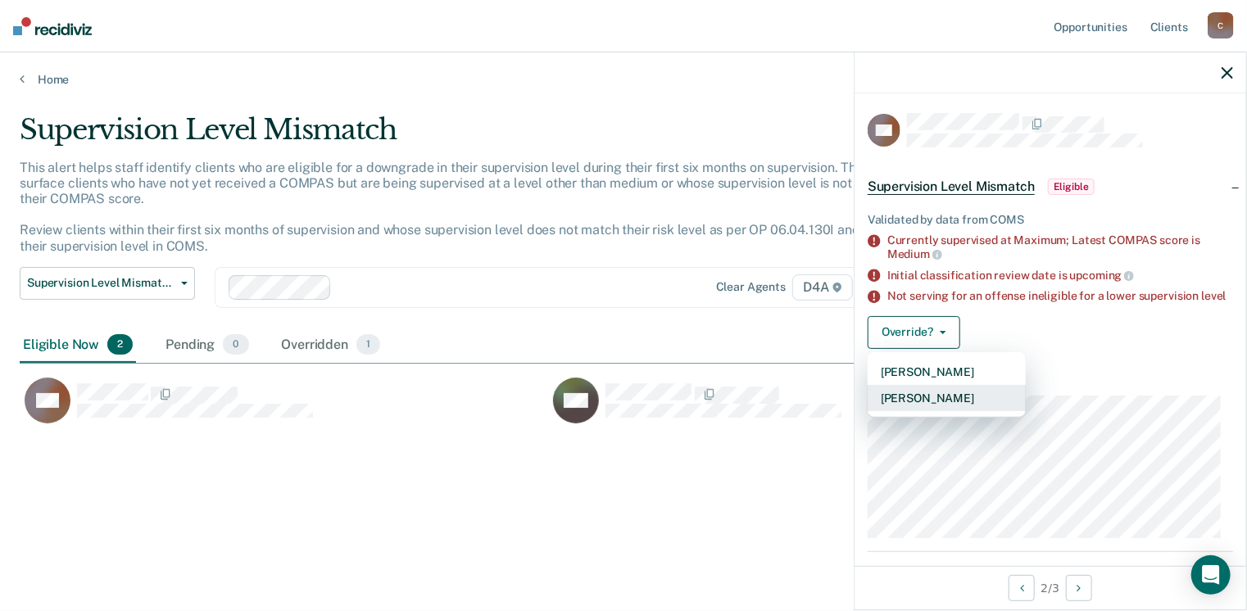
click at [932, 411] on button "[PERSON_NAME]" at bounding box center [947, 398] width 158 height 26
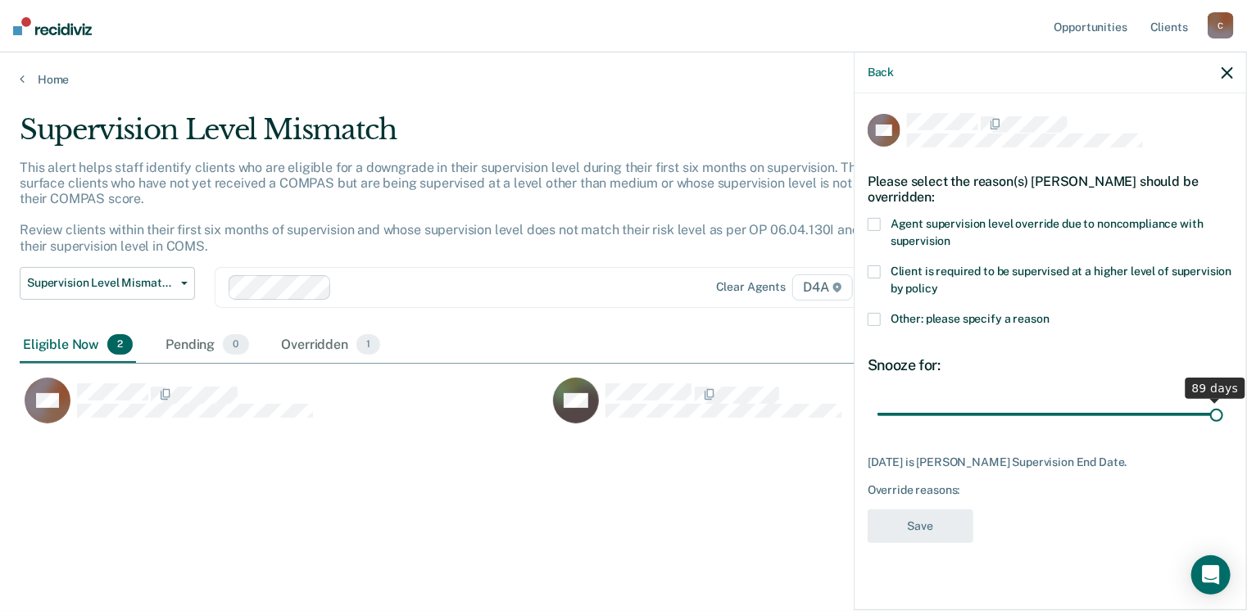
drag, startPoint x: 995, startPoint y: 396, endPoint x: 1252, endPoint y: 399, distance: 257.4
type input "89"
click at [1224, 401] on input "range" at bounding box center [1051, 415] width 346 height 29
click at [880, 313] on span at bounding box center [874, 319] width 13 height 13
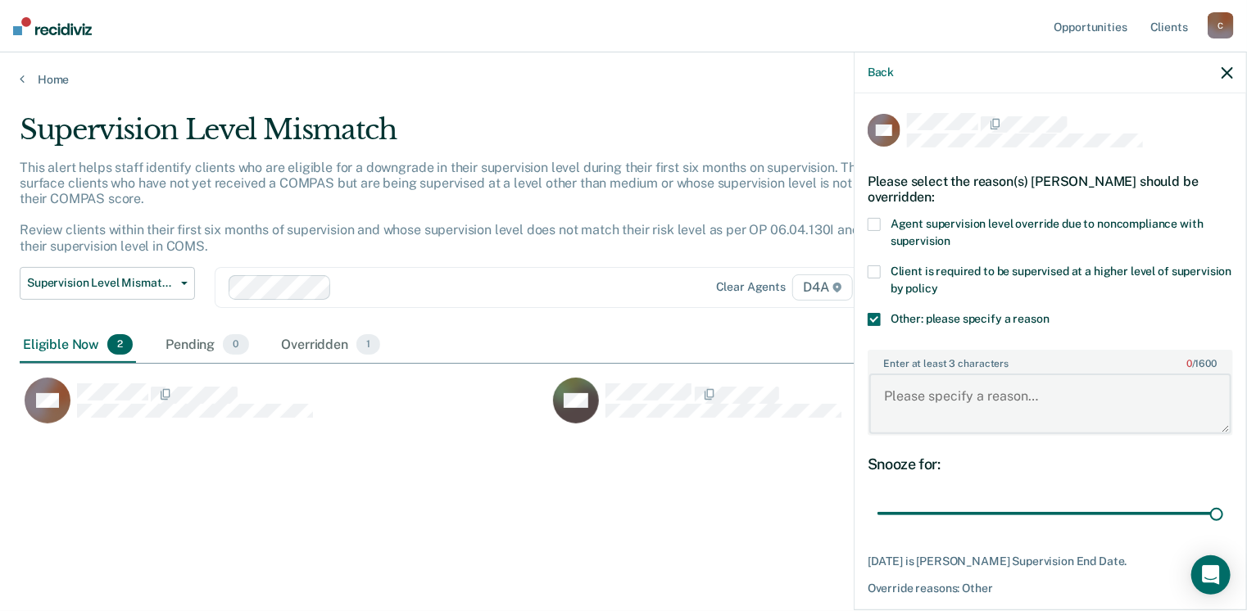
click at [884, 393] on textarea "Enter at least 3 characters 0 / 1600" at bounding box center [1051, 404] width 362 height 61
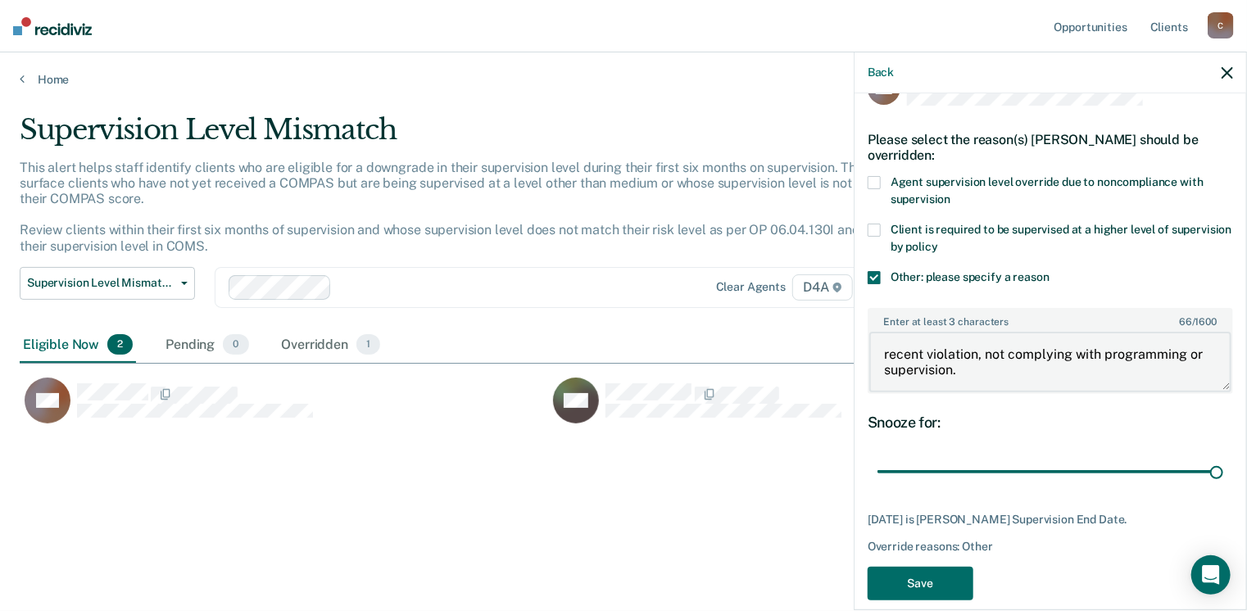
scroll to position [61, 0]
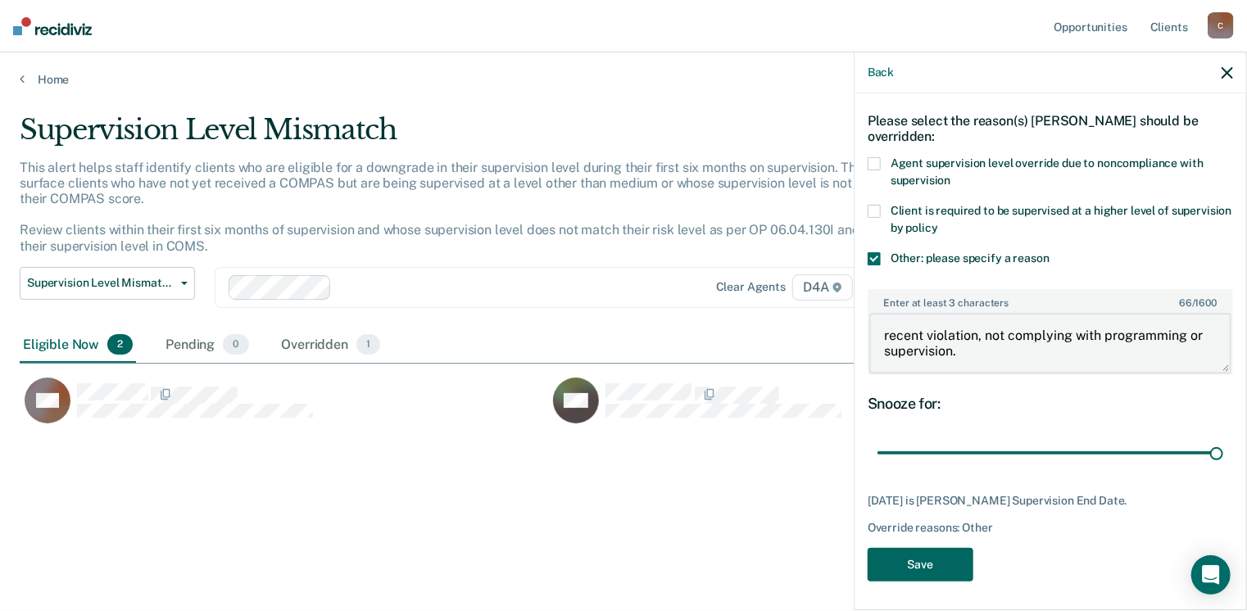
type textarea "recent violation, not complying with programming or supervision."
click at [942, 565] on button "Save" at bounding box center [921, 565] width 106 height 34
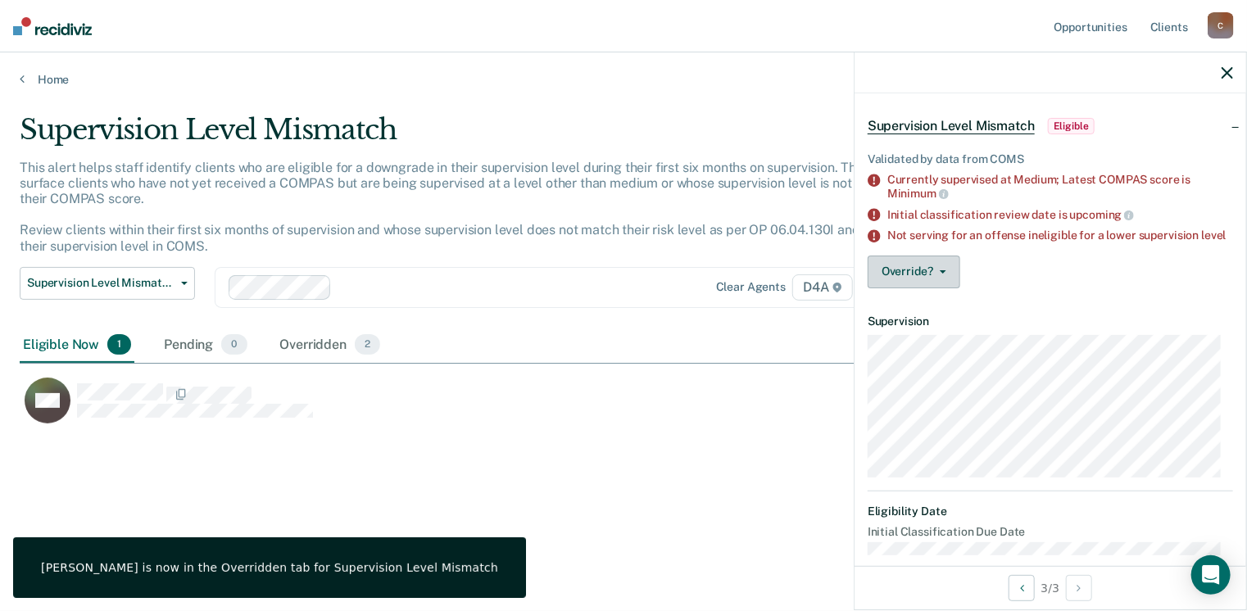
click at [927, 280] on button "Override?" at bounding box center [914, 272] width 93 height 33
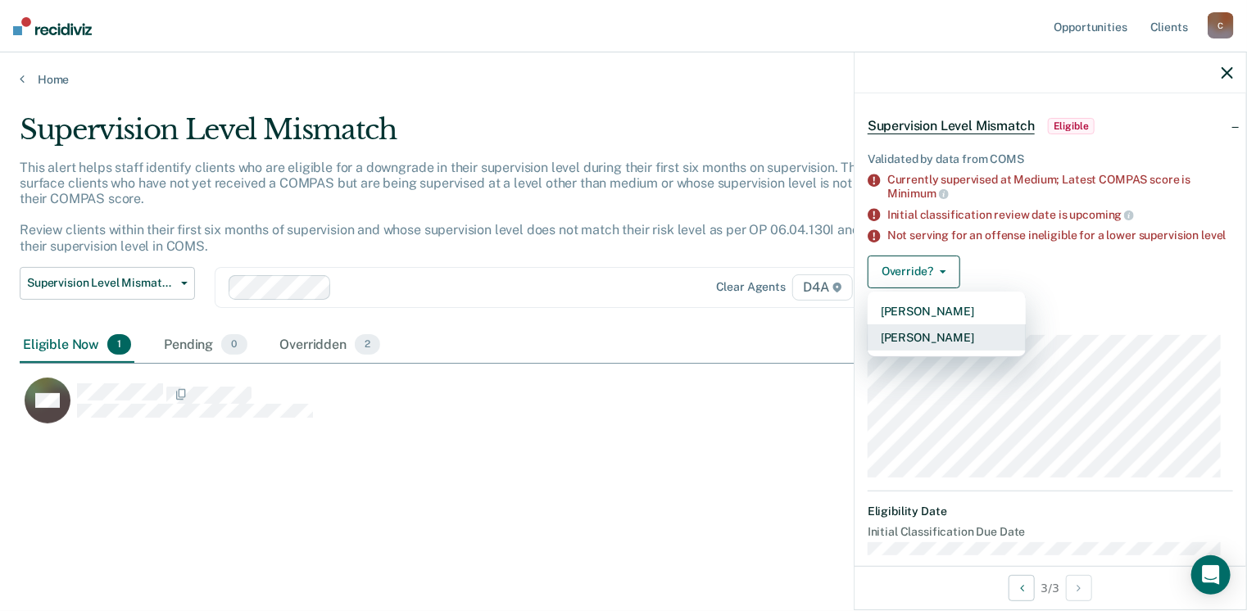
click at [934, 348] on button "[PERSON_NAME]" at bounding box center [947, 338] width 158 height 26
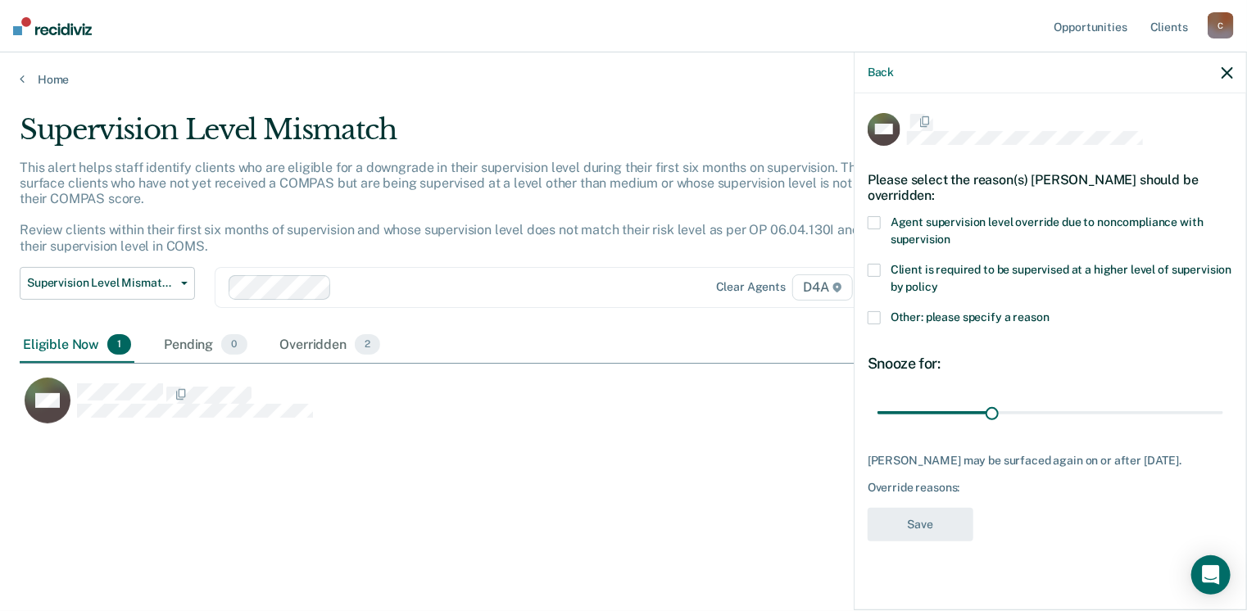
scroll to position [0, 0]
click at [876, 319] on span at bounding box center [874, 319] width 13 height 13
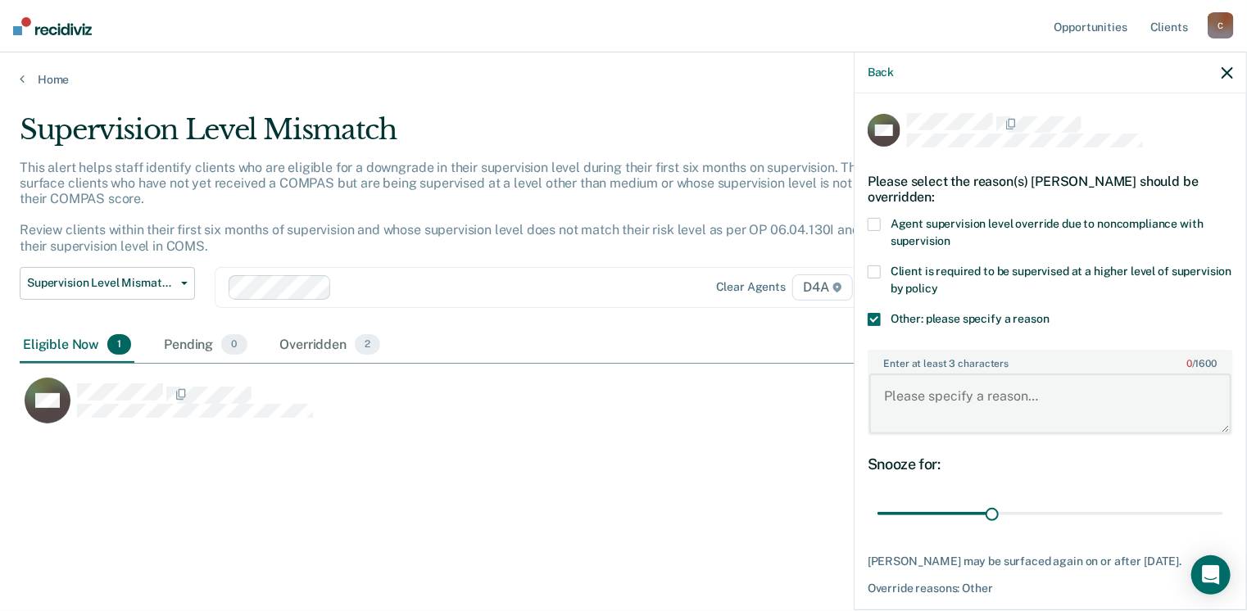
click at [882, 393] on textarea "Enter at least 3 characters 0 / 1600" at bounding box center [1051, 404] width 362 height 61
type textarea "mental health concerns, no contact concerns and programming needs."
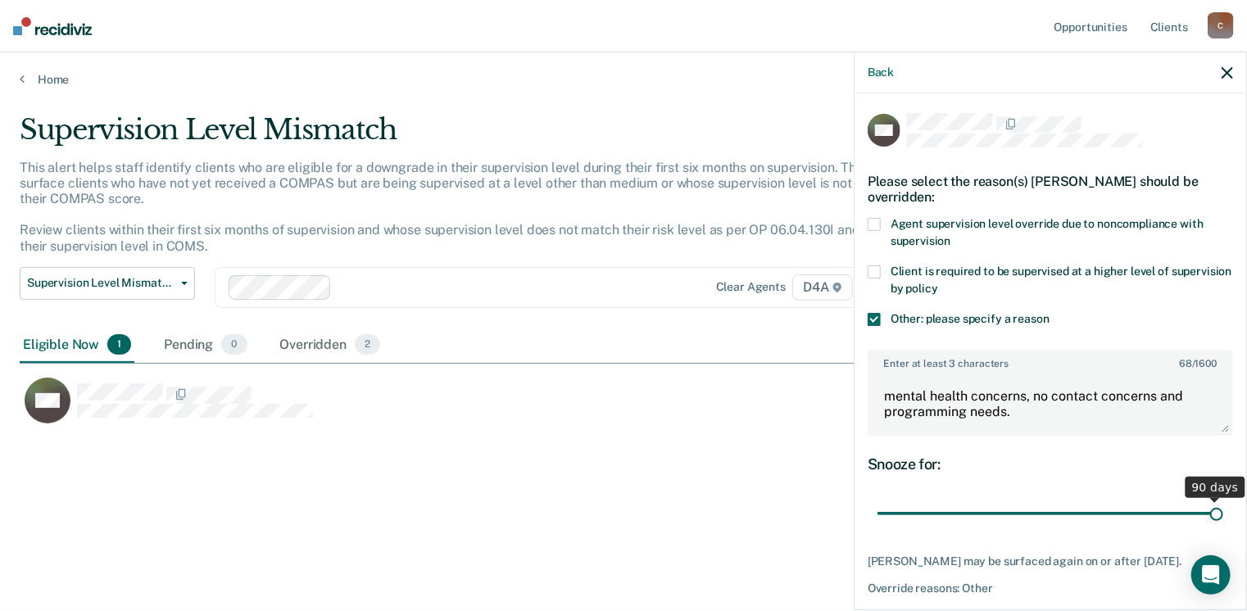
drag, startPoint x: 986, startPoint y: 507, endPoint x: 1252, endPoint y: 507, distance: 266.4
type input "90"
click at [1224, 507] on input "range" at bounding box center [1051, 514] width 346 height 29
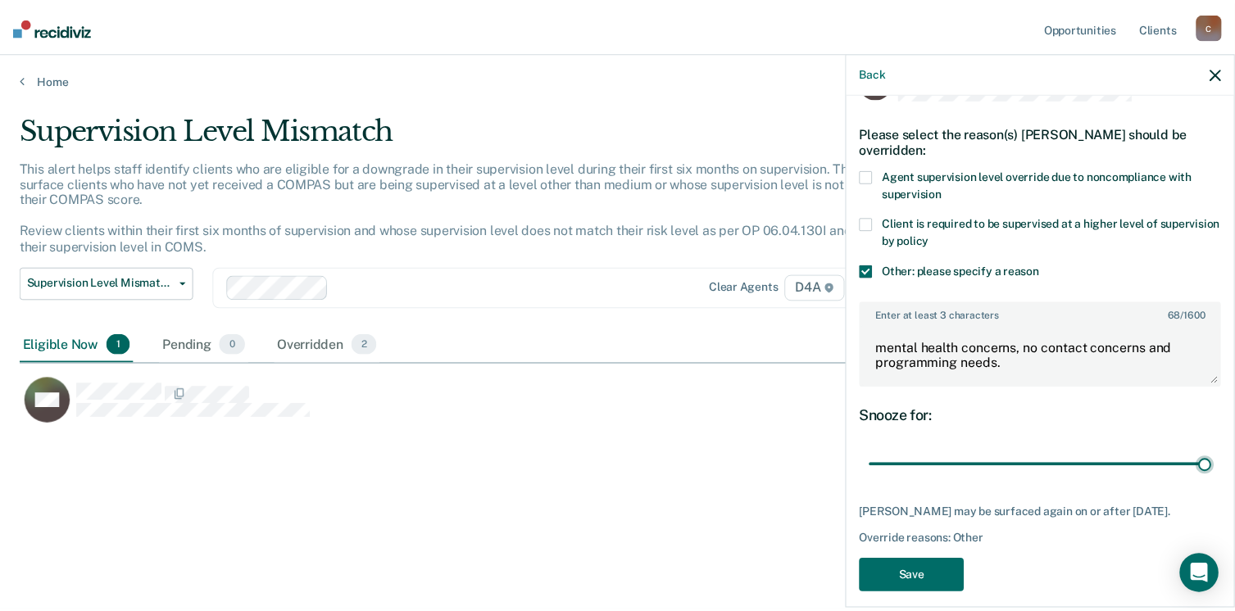
scroll to position [75, 0]
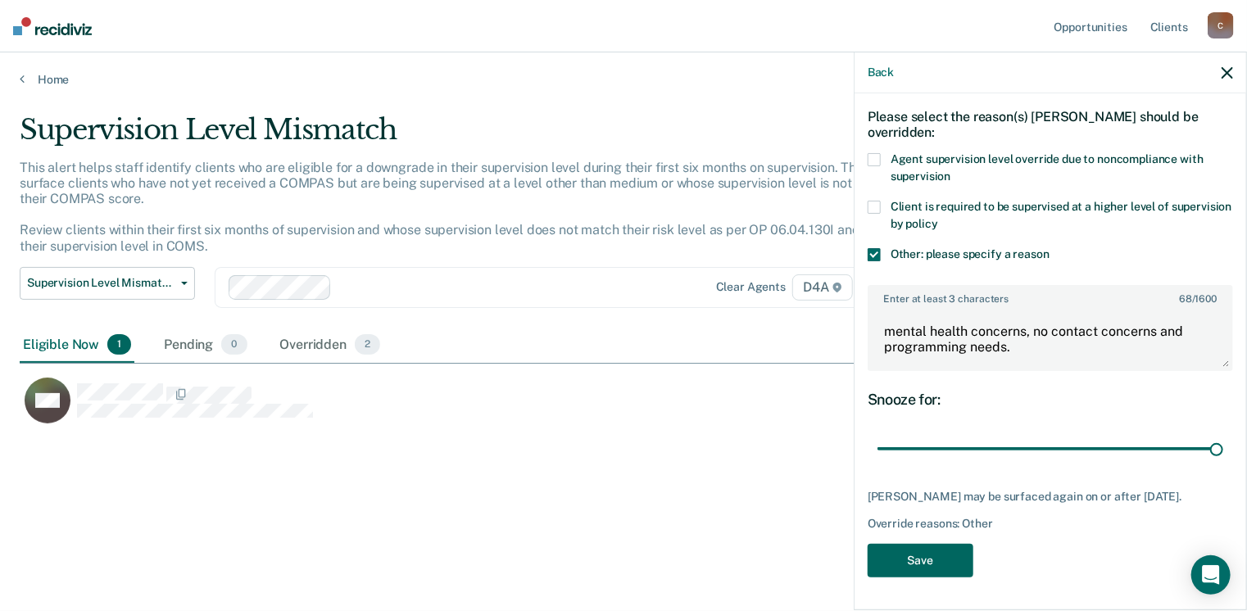
click at [931, 556] on button "Save" at bounding box center [921, 561] width 106 height 34
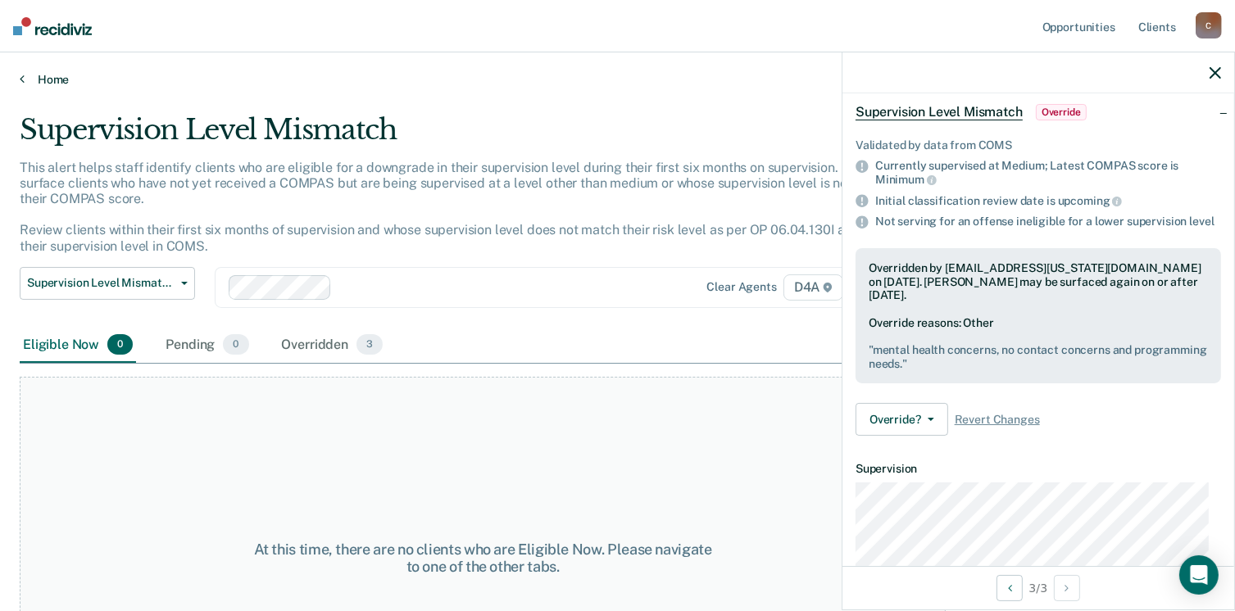
click at [32, 79] on link "Home" at bounding box center [618, 79] width 1196 height 15
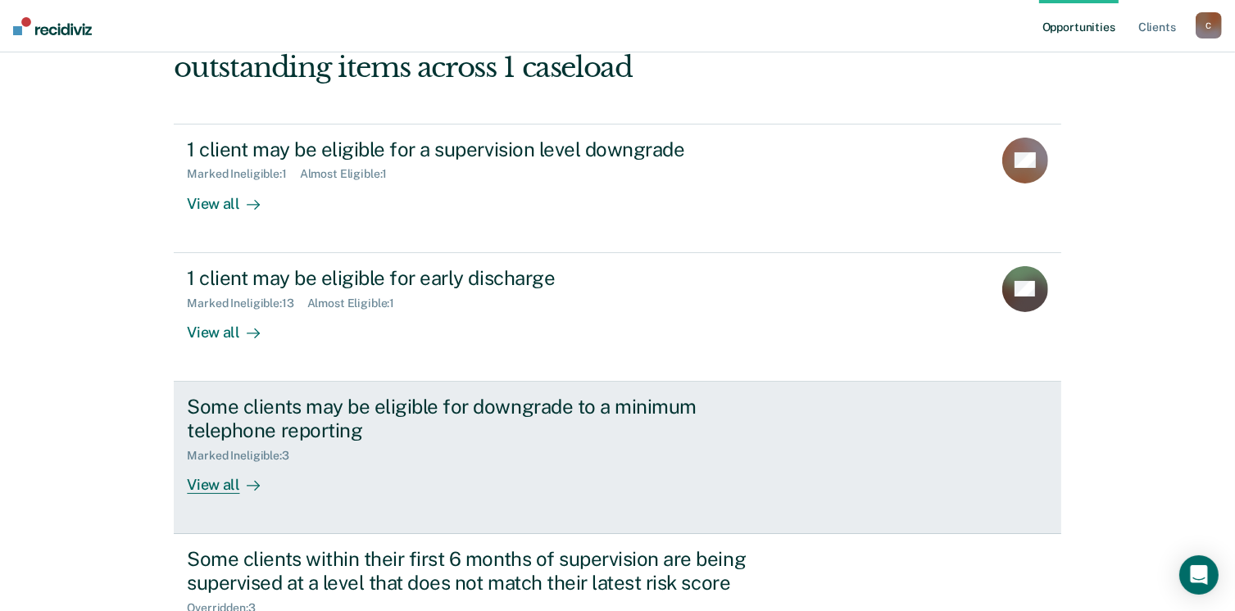
scroll to position [98, 0]
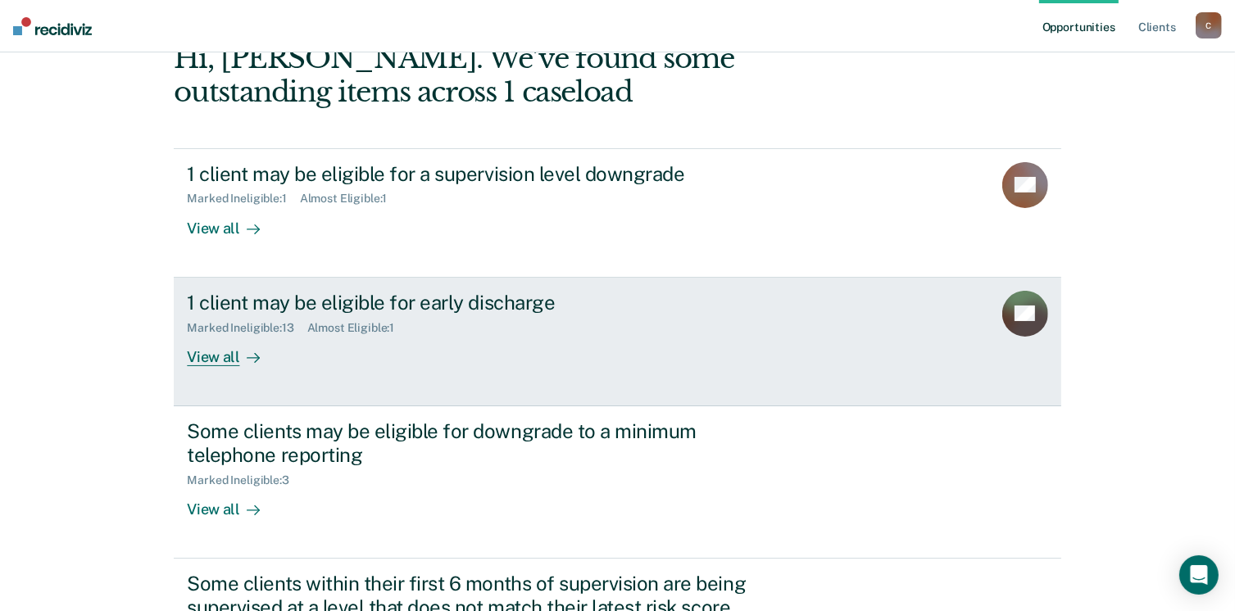
click at [209, 356] on div "View all" at bounding box center [233, 350] width 92 height 32
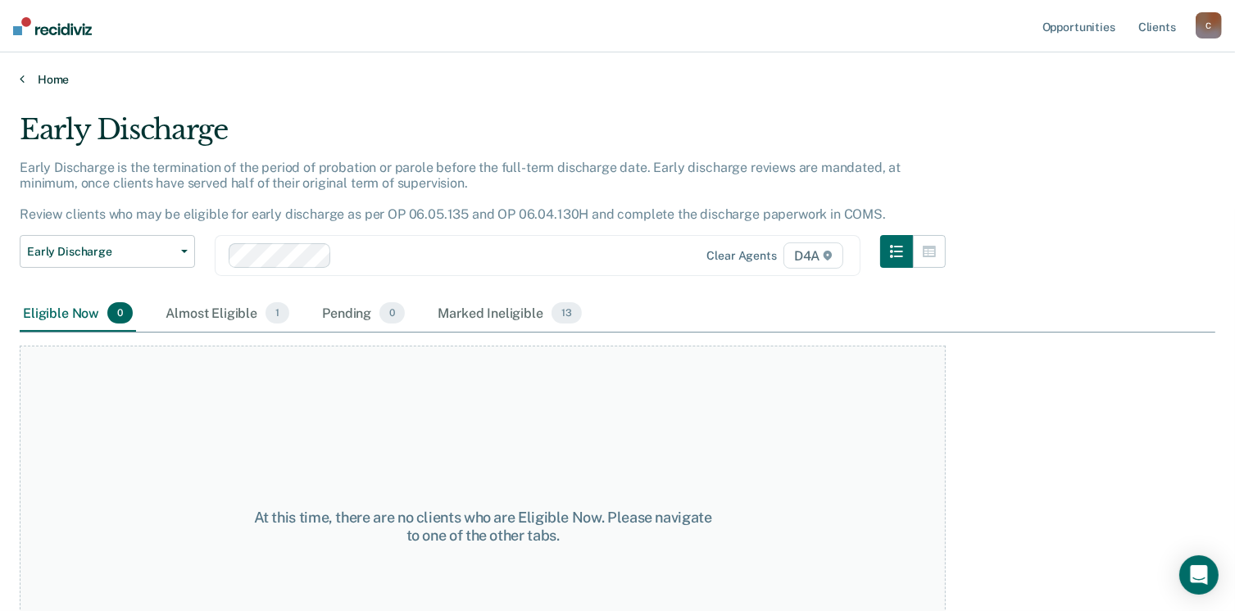
click at [24, 75] on link "Home" at bounding box center [618, 79] width 1196 height 15
